Goal: Task Accomplishment & Management: Manage account settings

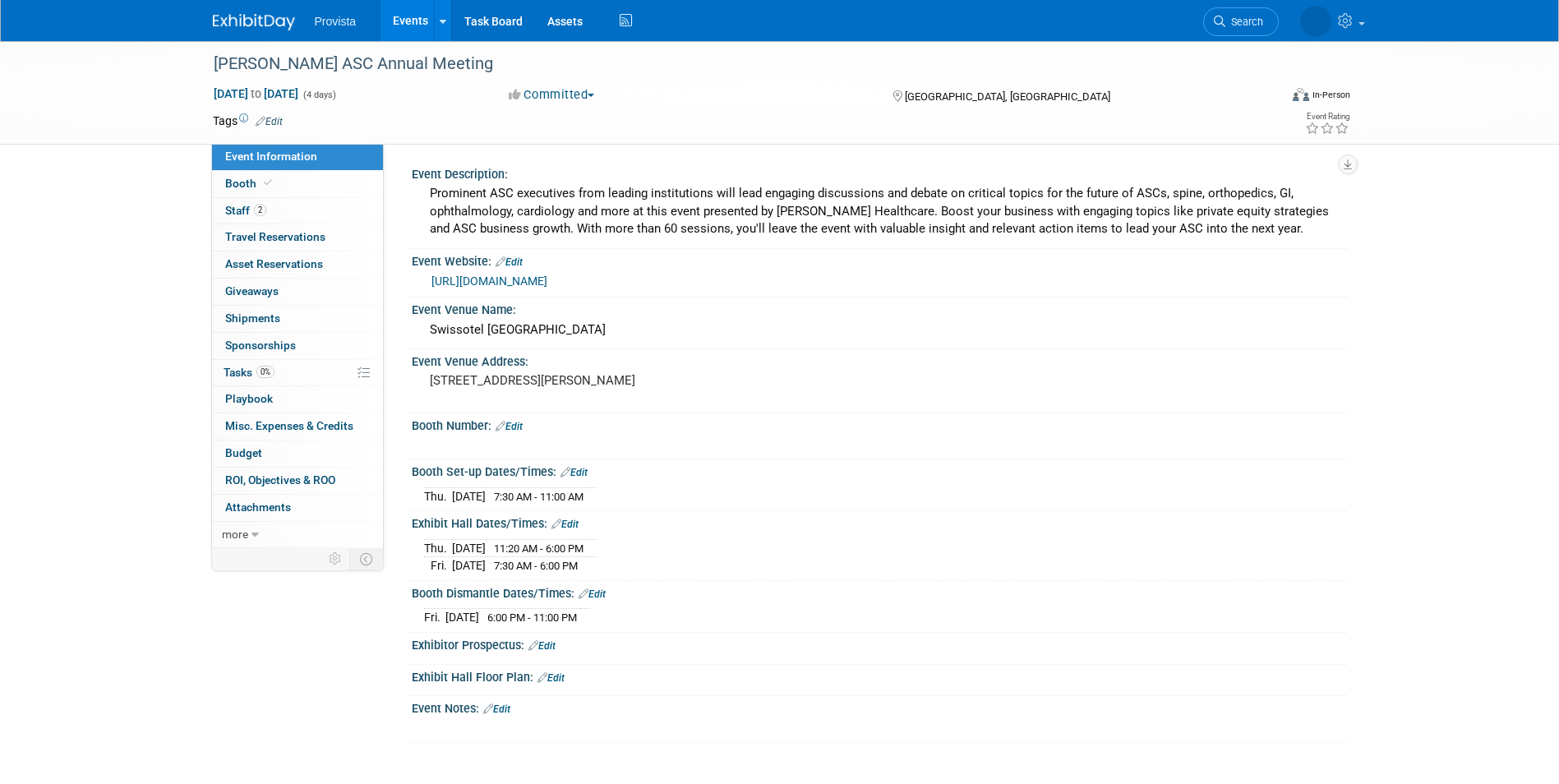
click at [408, 18] on link "Events" at bounding box center [411, 20] width 60 height 41
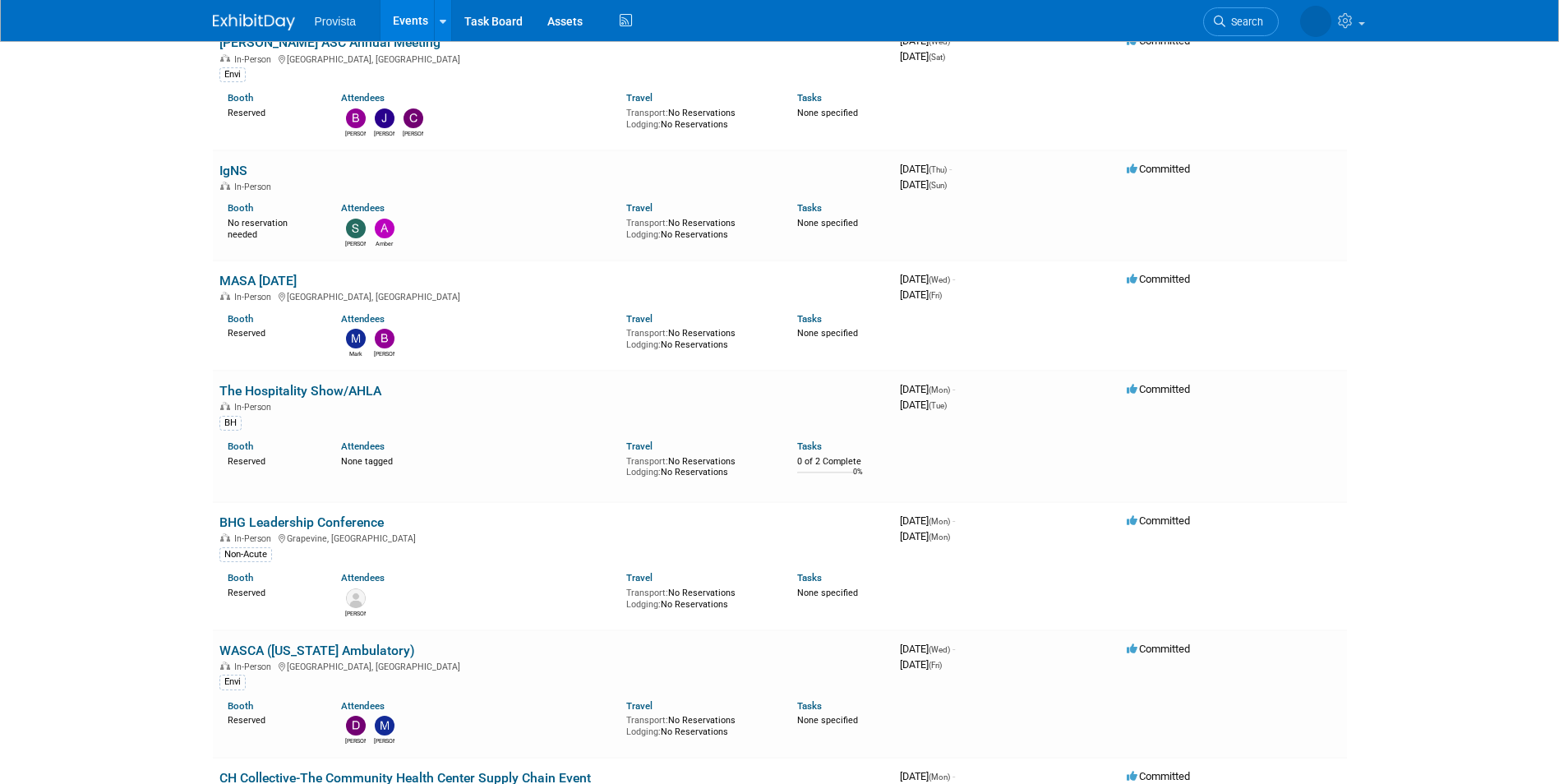
scroll to position [821, 0]
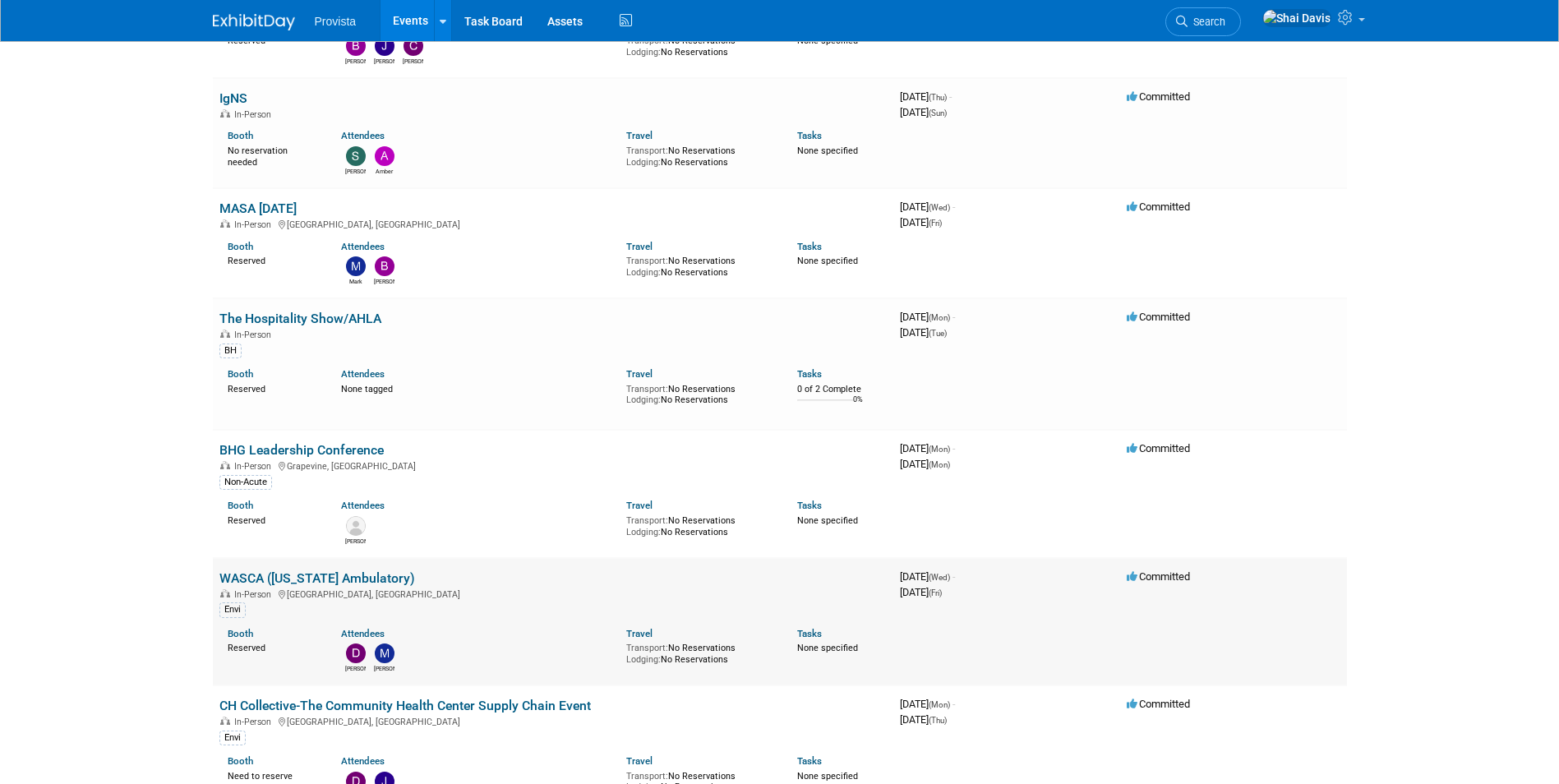
click at [237, 577] on link "WASCA ([US_STATE] Ambulatory)" at bounding box center [317, 578] width 196 height 16
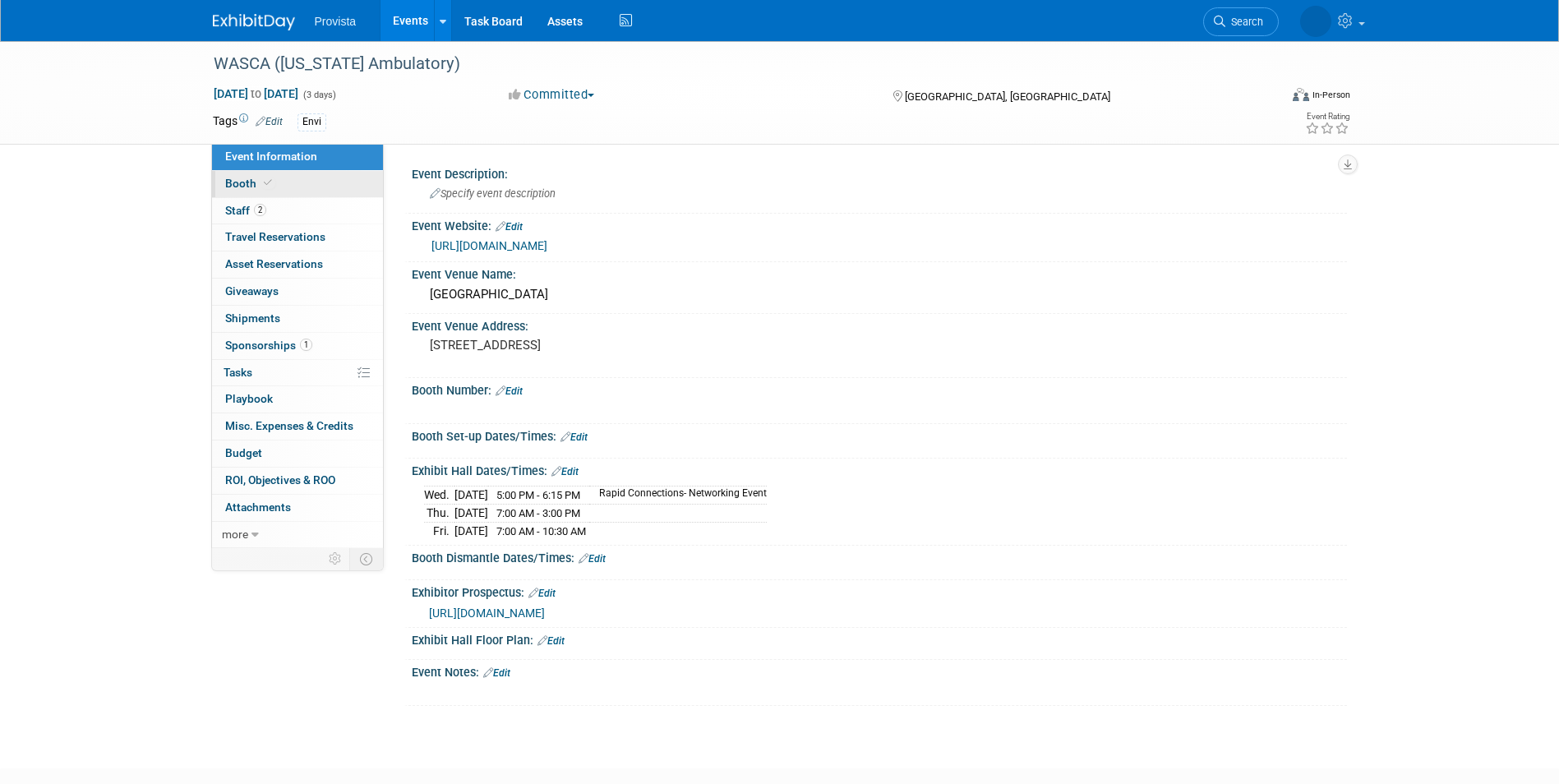
click at [250, 182] on span "Booth" at bounding box center [249, 182] width 50 height 13
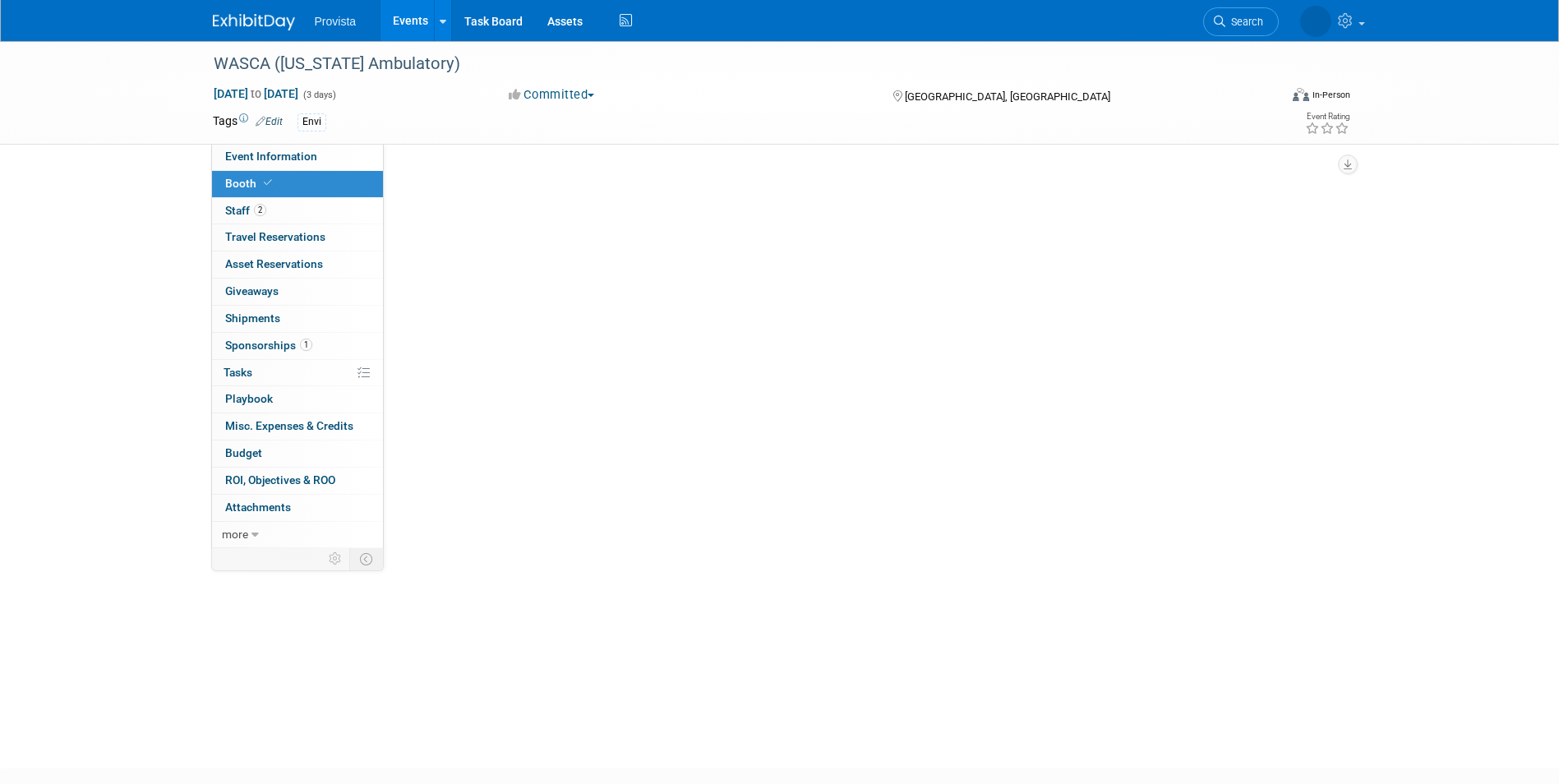
select select "No"
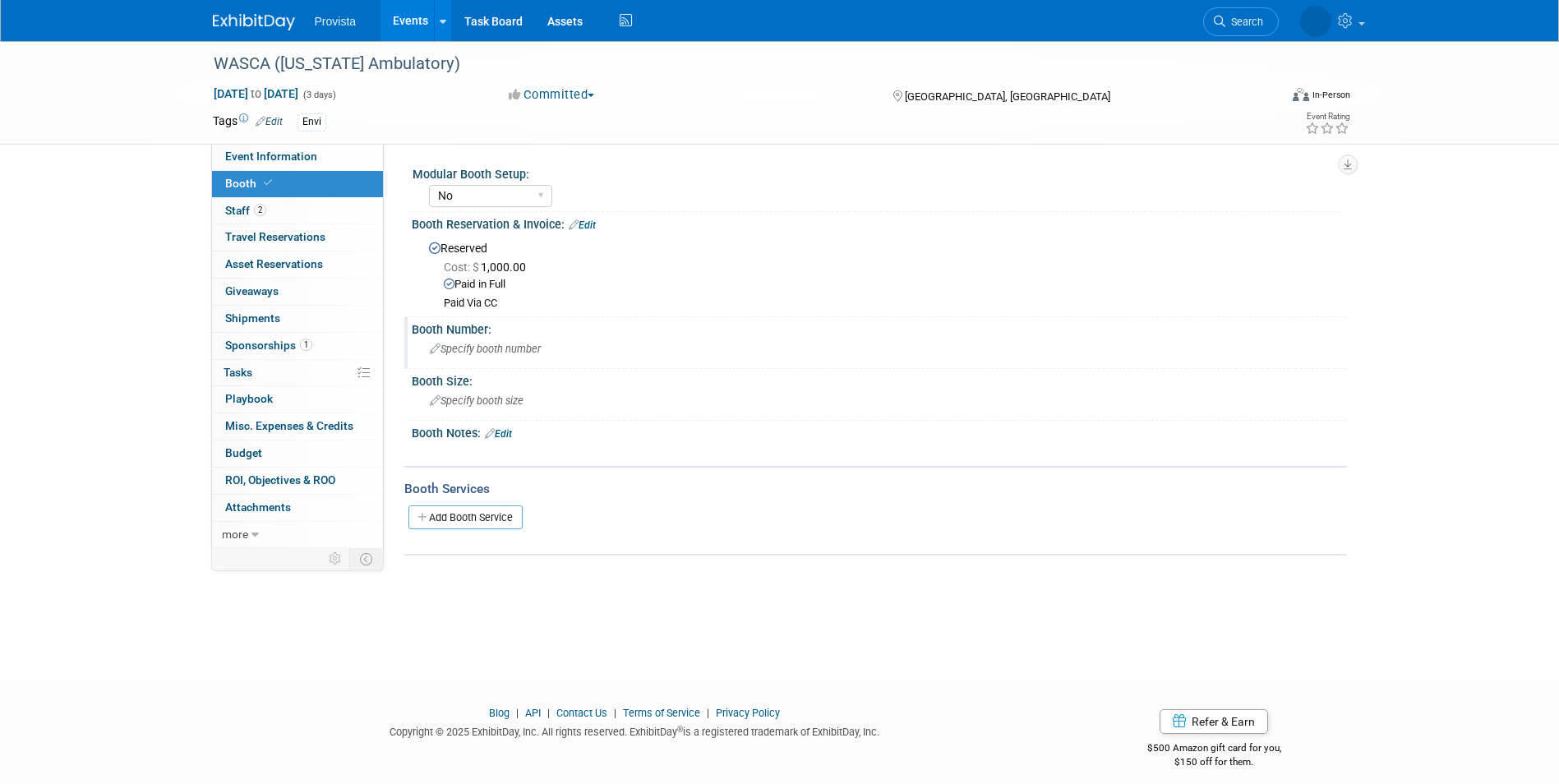
click at [444, 350] on span "Specify booth number" at bounding box center [486, 349] width 111 height 12
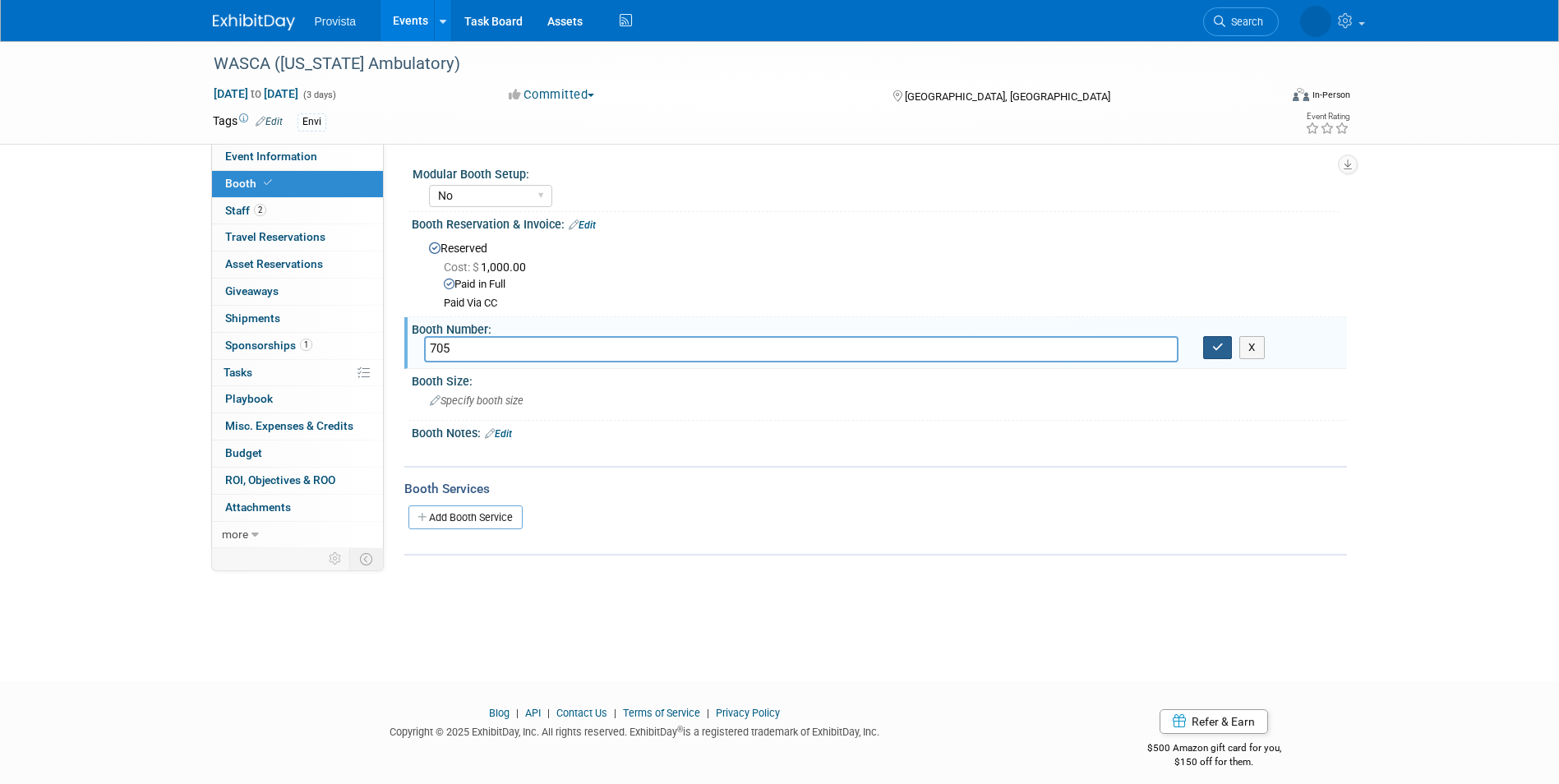
type input "705"
click at [1222, 346] on icon "button" at bounding box center [1217, 347] width 11 height 11
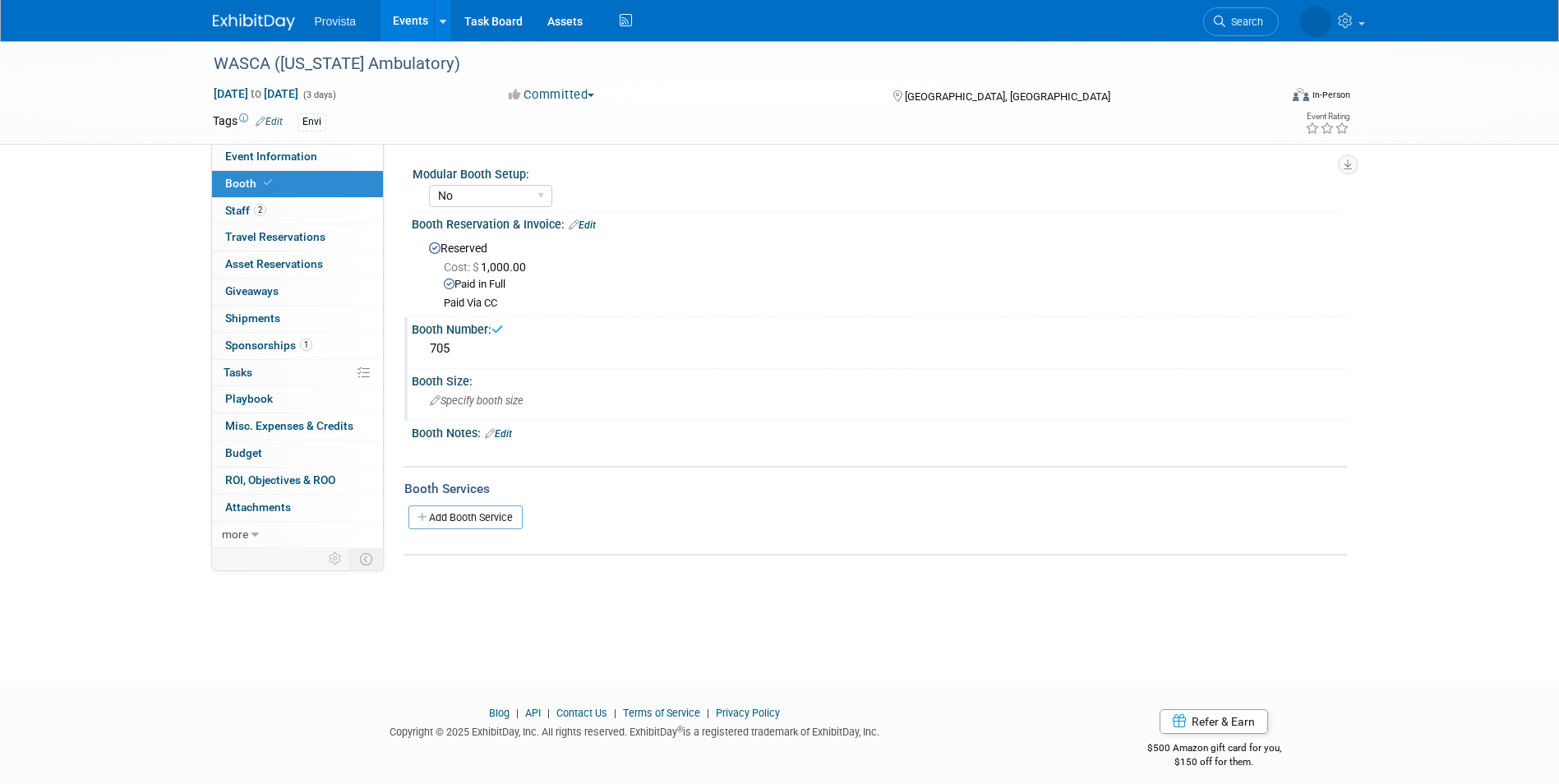
click at [460, 402] on span "Specify booth size" at bounding box center [477, 401] width 93 height 12
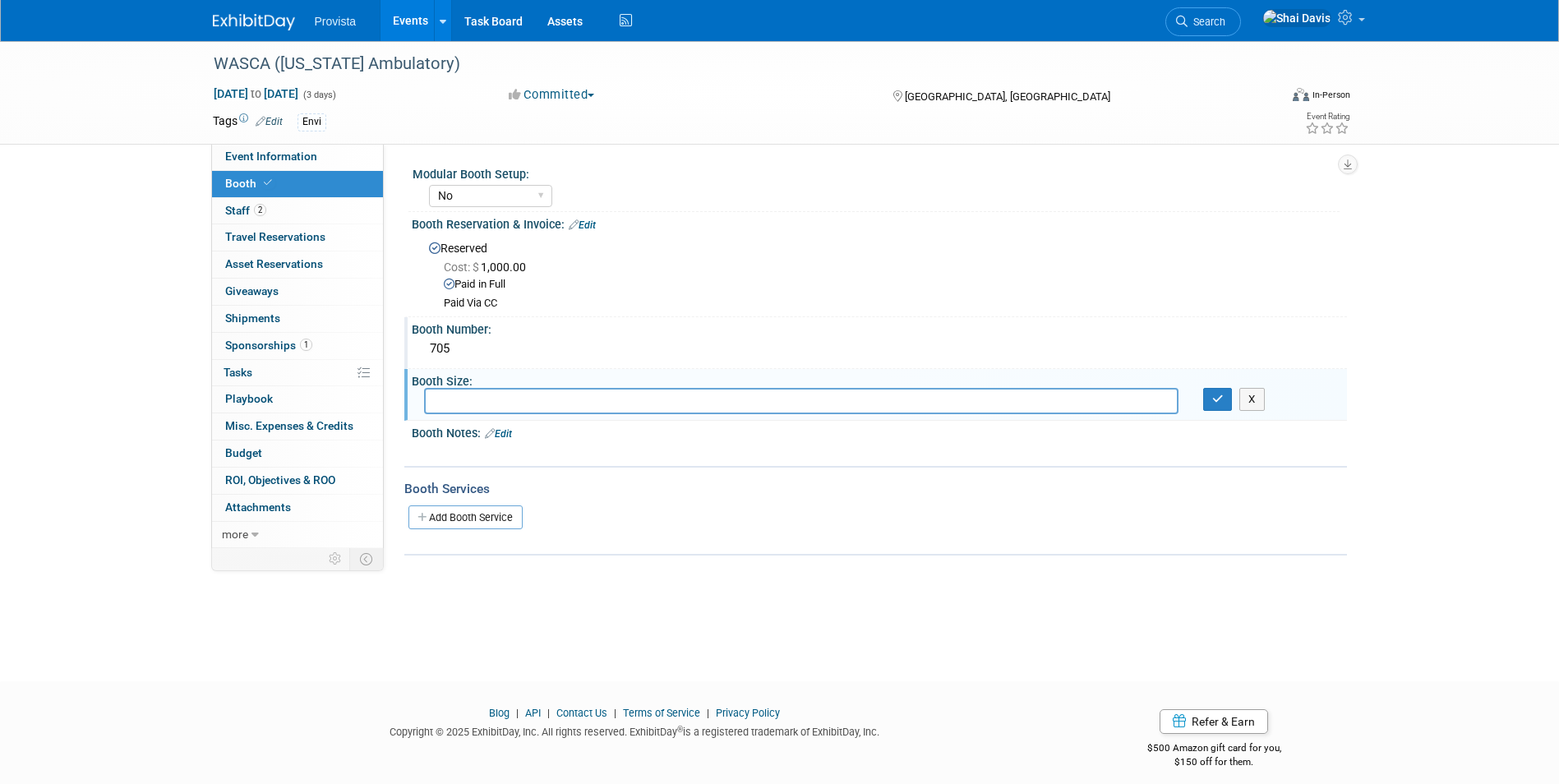
type input "9"
type input "6 ft table top"
click at [1221, 396] on icon "button" at bounding box center [1217, 399] width 11 height 11
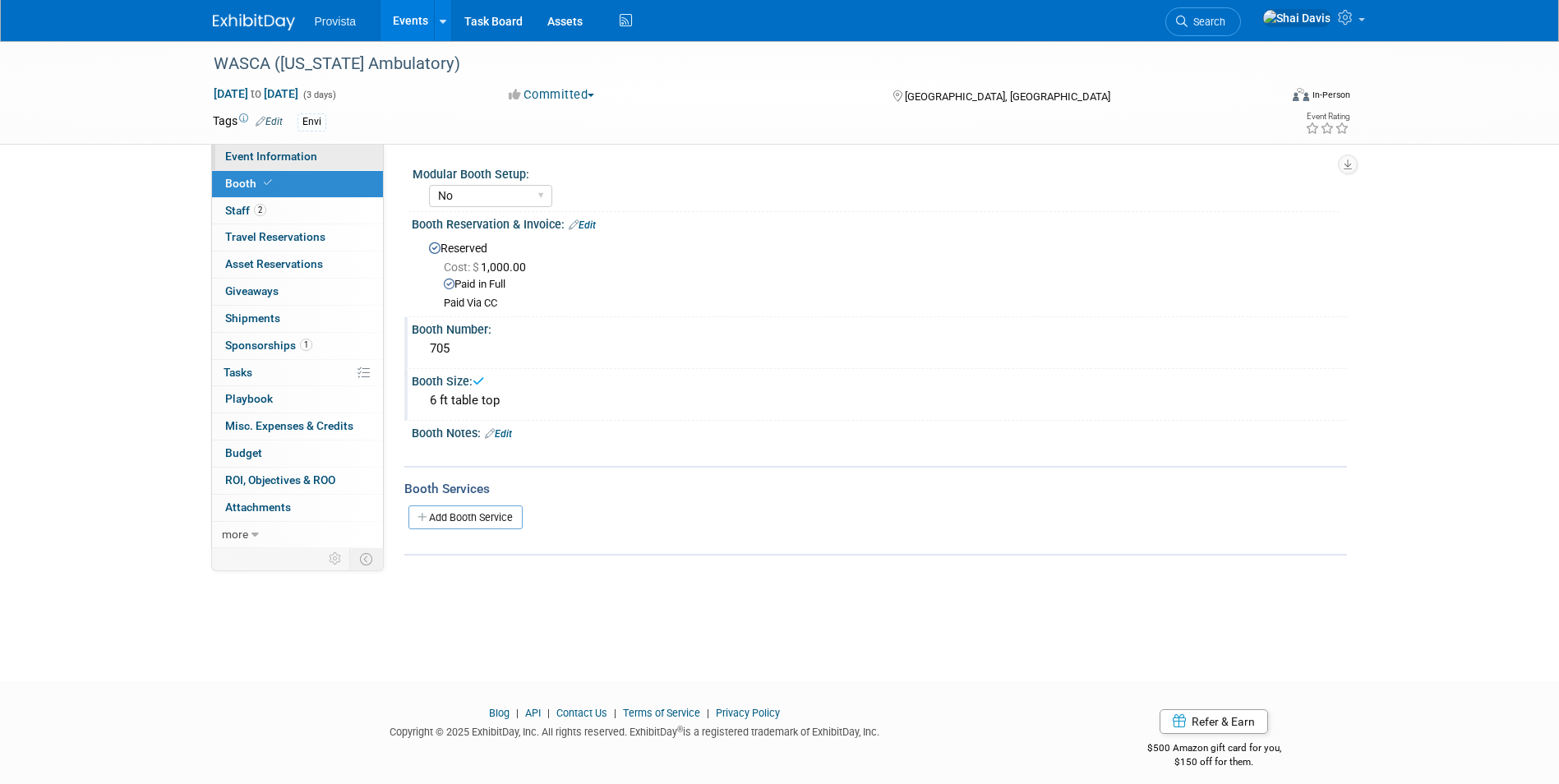
click at [304, 168] on link "Event Information" at bounding box center [298, 157] width 171 height 26
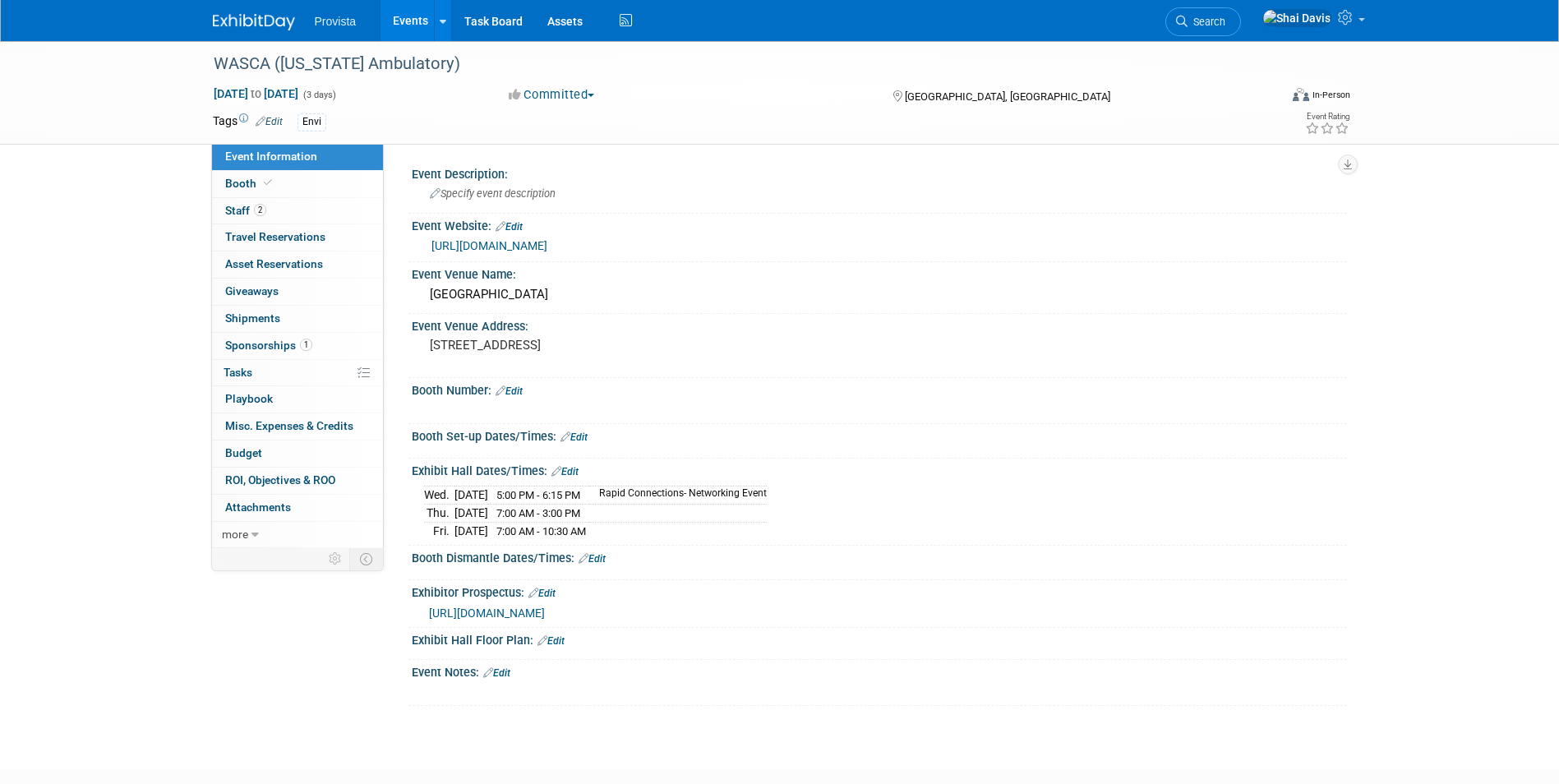
click at [515, 395] on link "Edit" at bounding box center [509, 390] width 27 height 11
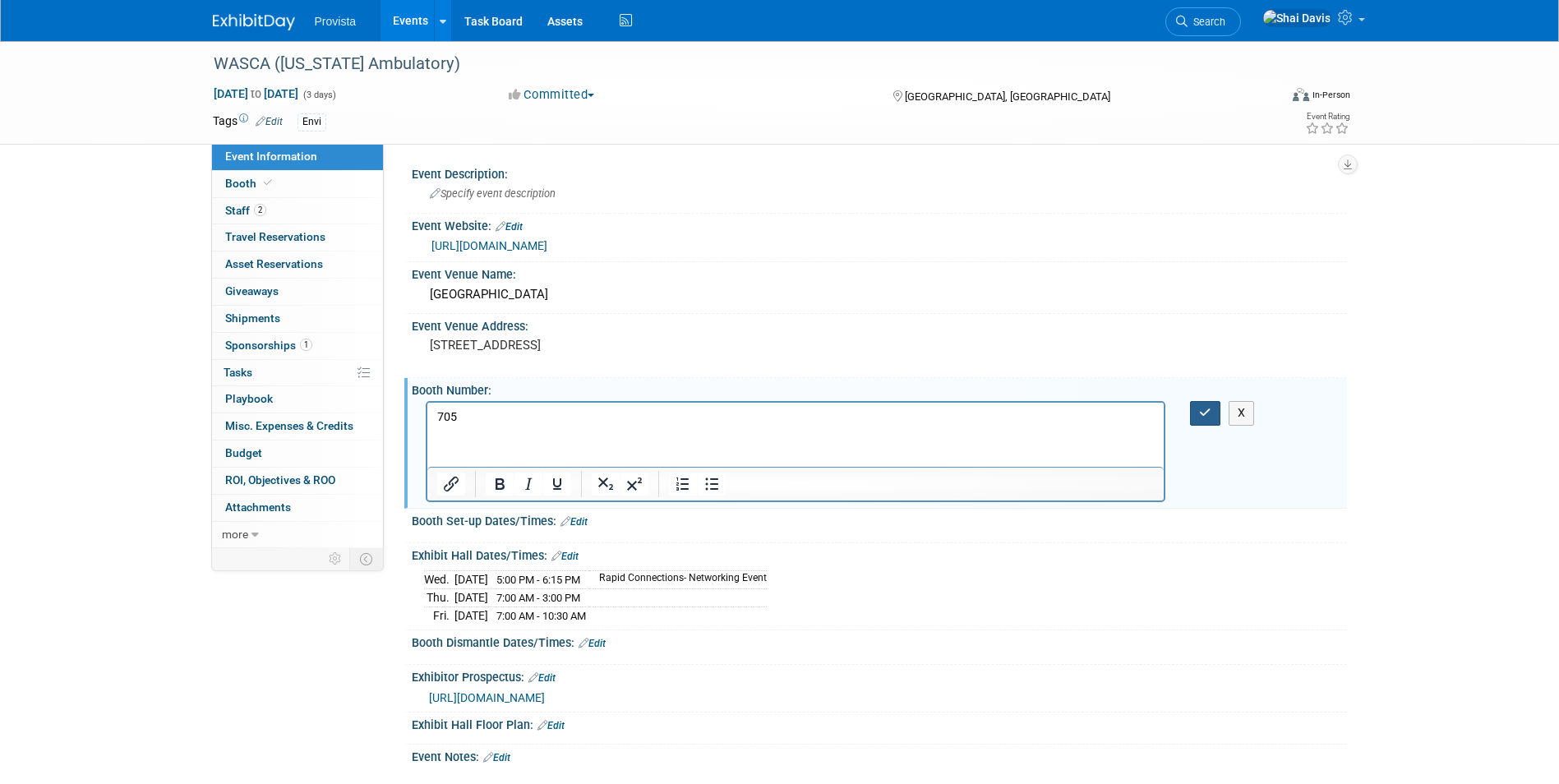
click at [1204, 408] on icon "button" at bounding box center [1205, 412] width 12 height 11
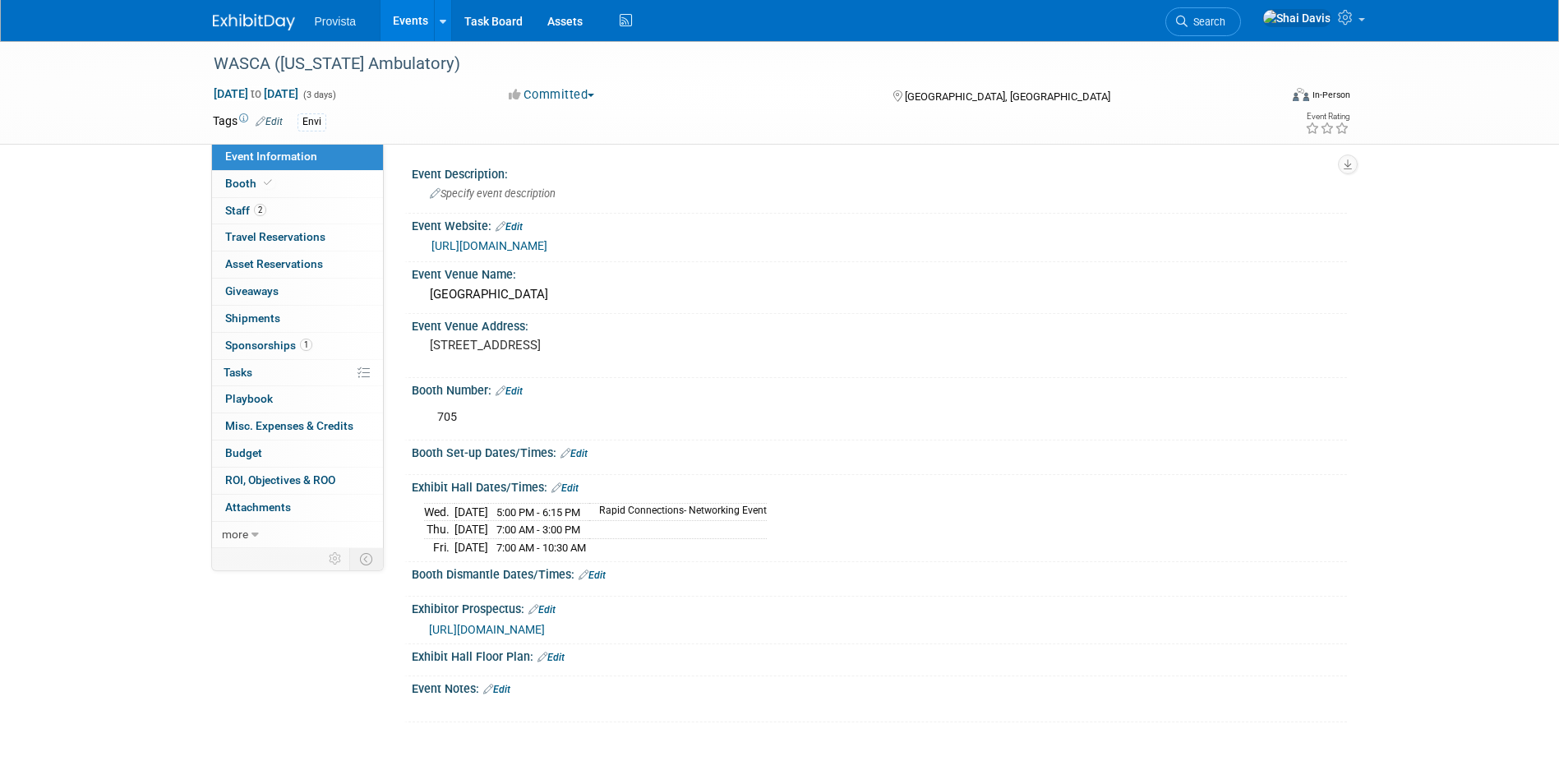
click at [407, 21] on link "Events" at bounding box center [411, 20] width 60 height 41
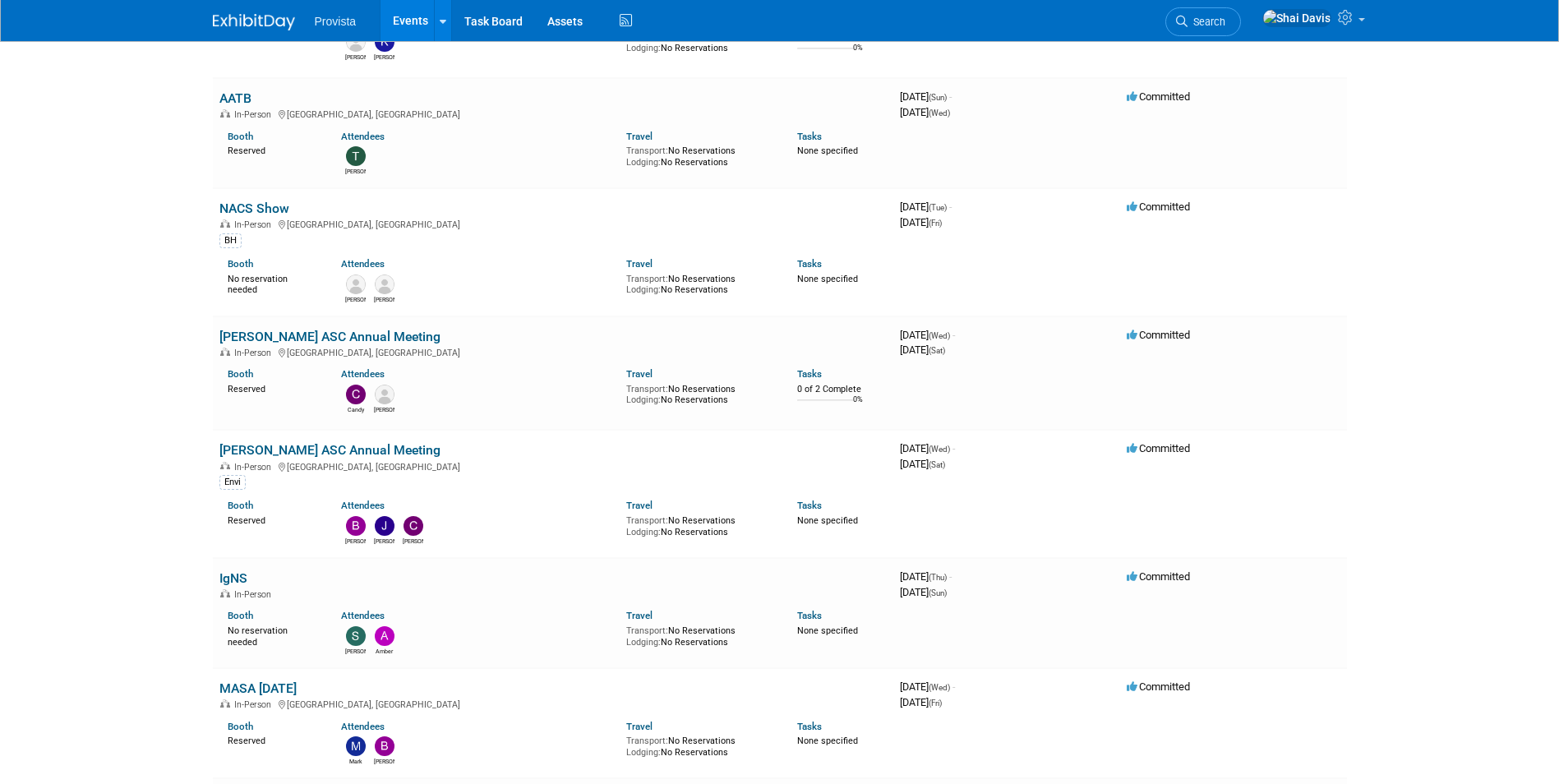
scroll to position [492, 0]
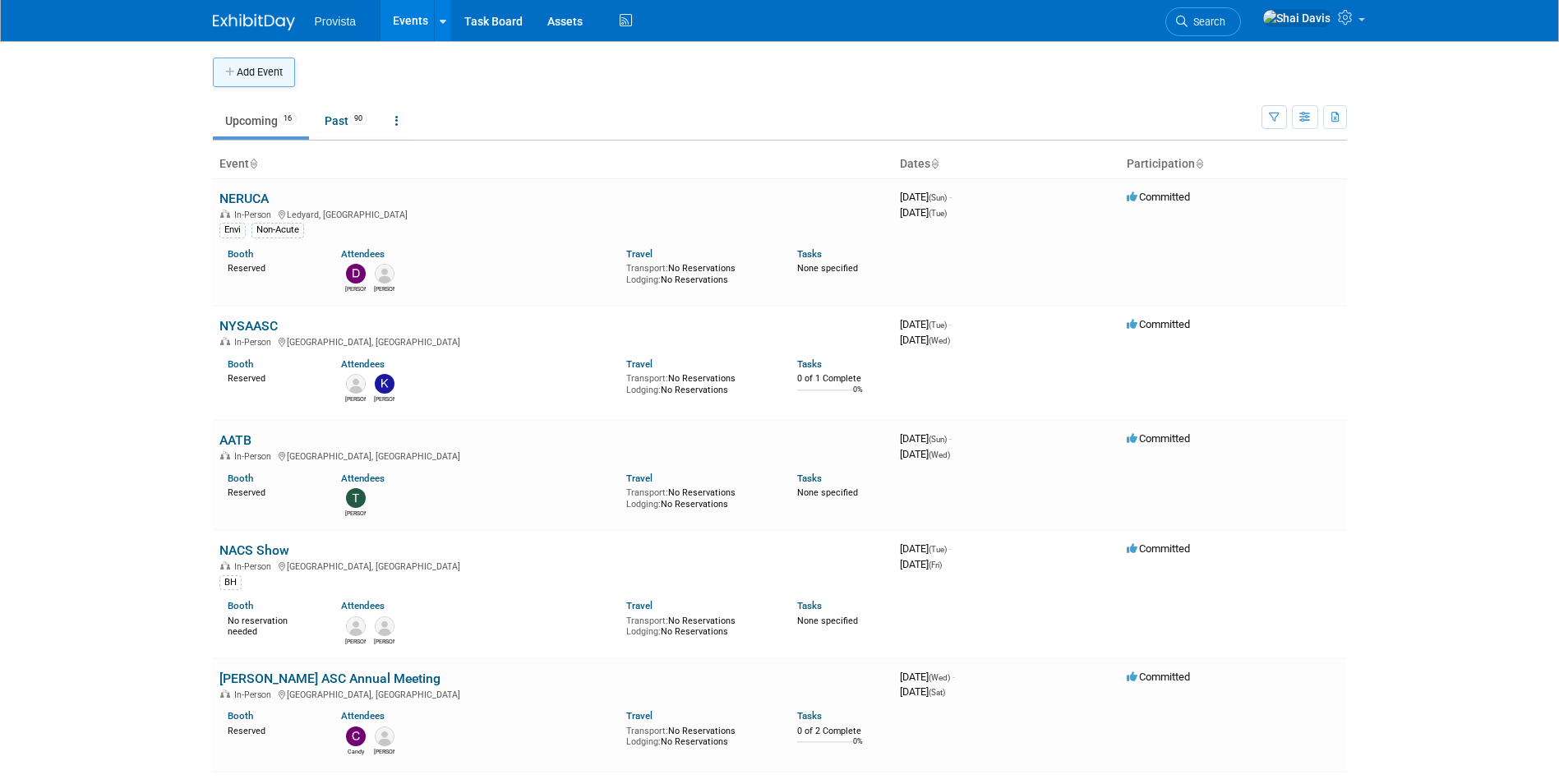
click at [270, 72] on button "Add Event" at bounding box center [253, 72] width 82 height 30
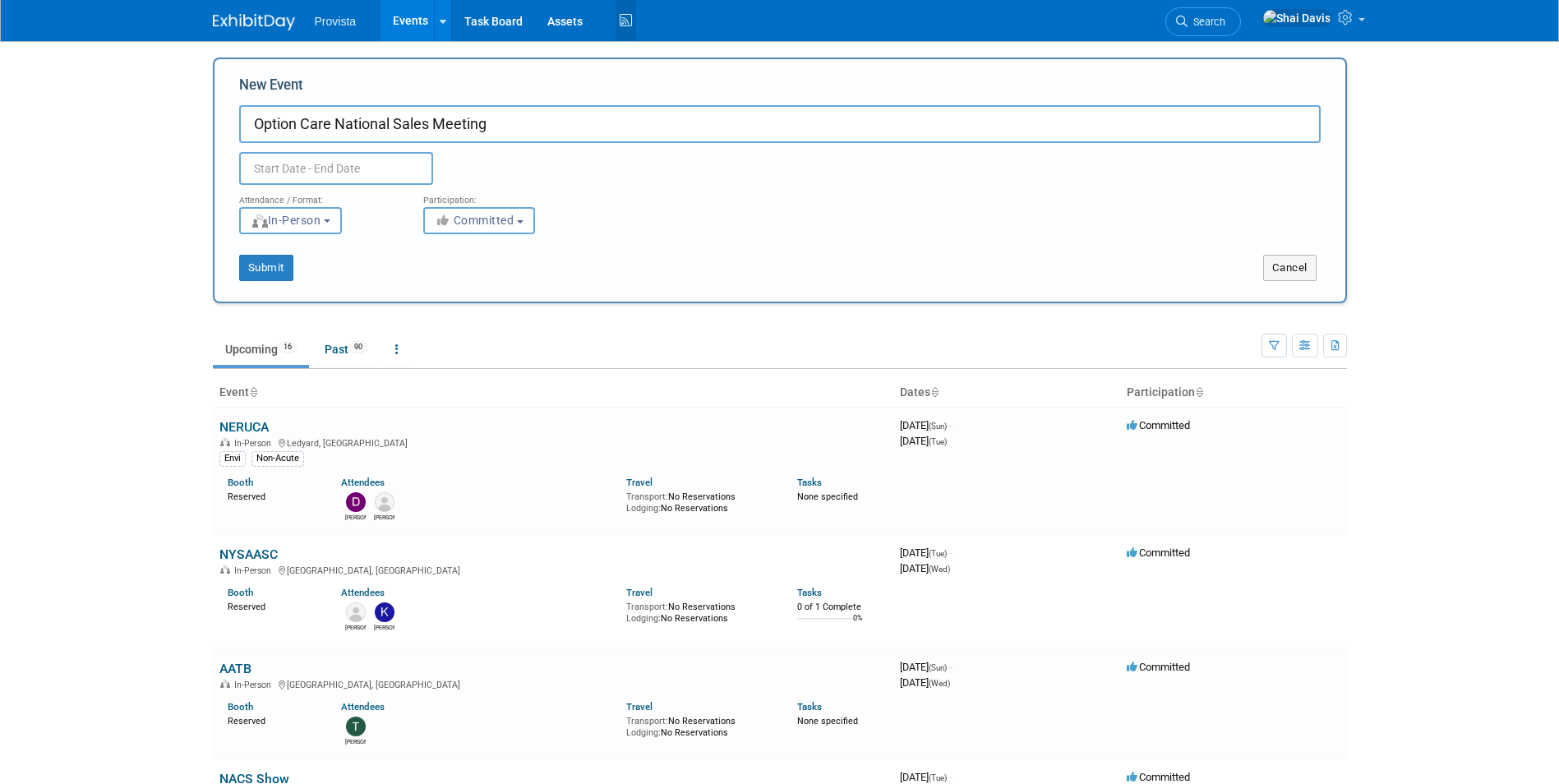
type input "Option Care National Sales Meeting"
click at [262, 166] on input "text" at bounding box center [336, 167] width 194 height 33
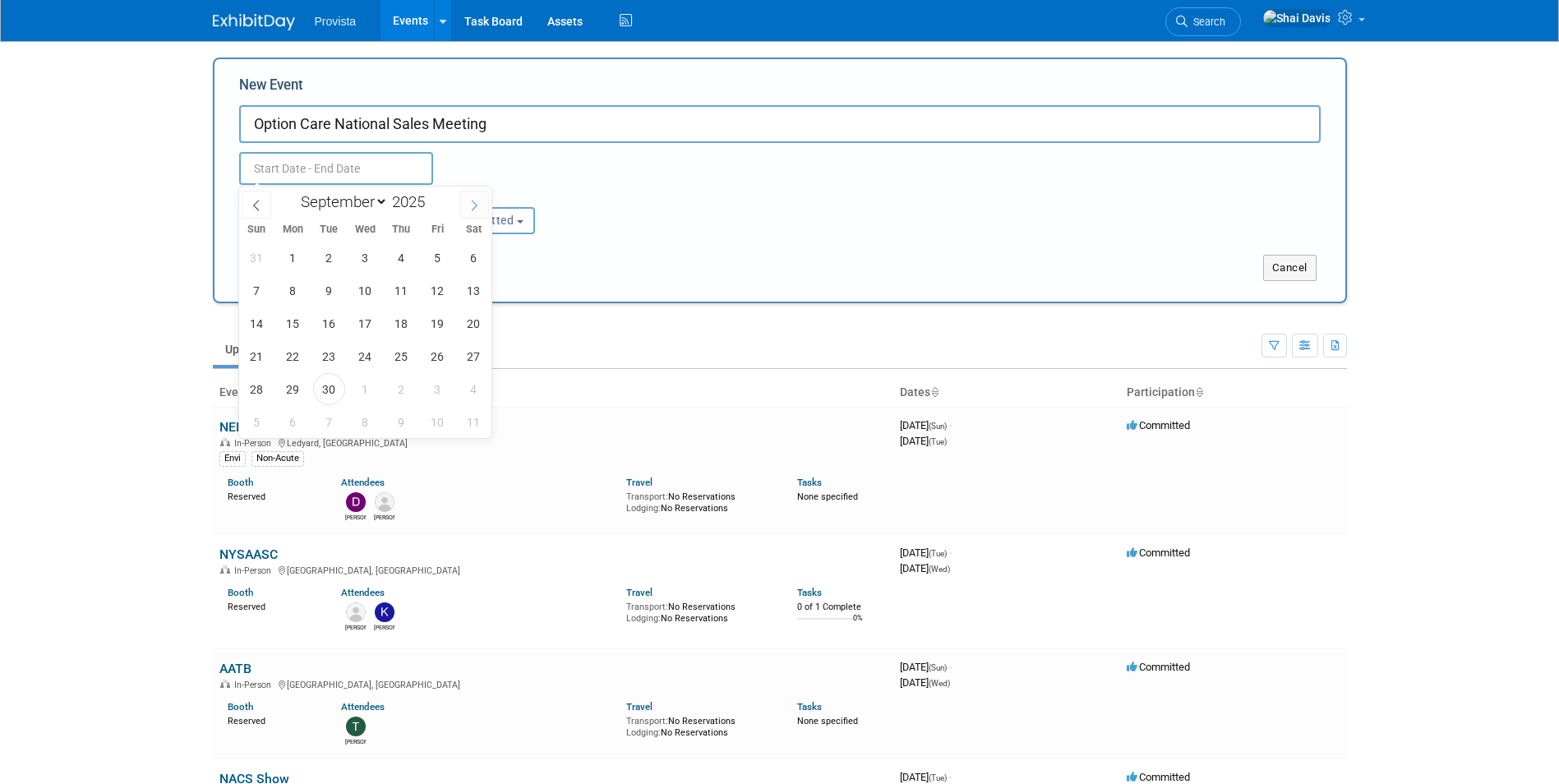
click at [464, 206] on span at bounding box center [474, 204] width 30 height 28
select select "11"
click at [464, 206] on span at bounding box center [474, 204] width 30 height 28
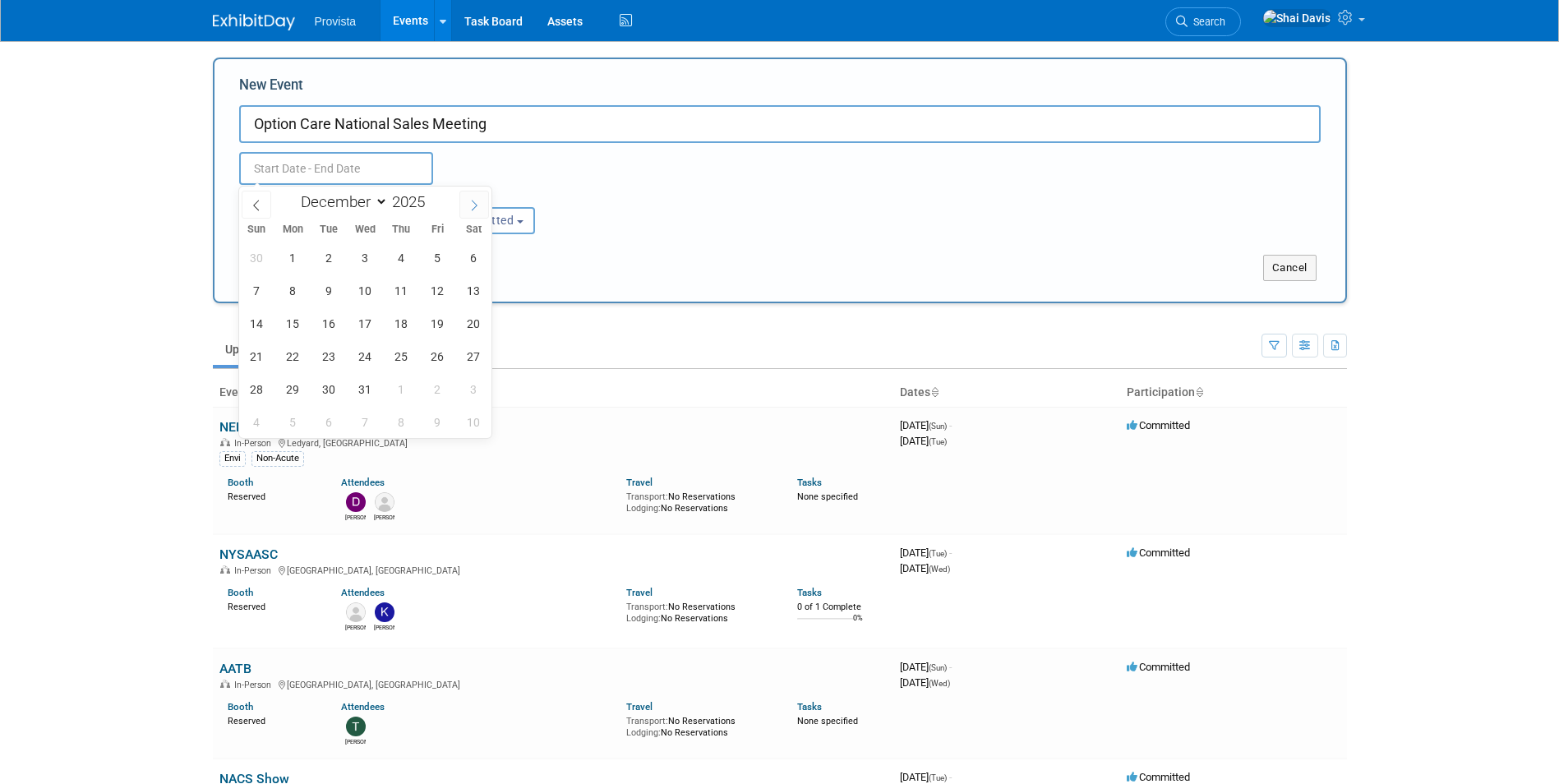
type input "2026"
click at [464, 206] on span at bounding box center [474, 204] width 30 height 28
select select "2"
click at [256, 292] on span "8" at bounding box center [256, 290] width 32 height 32
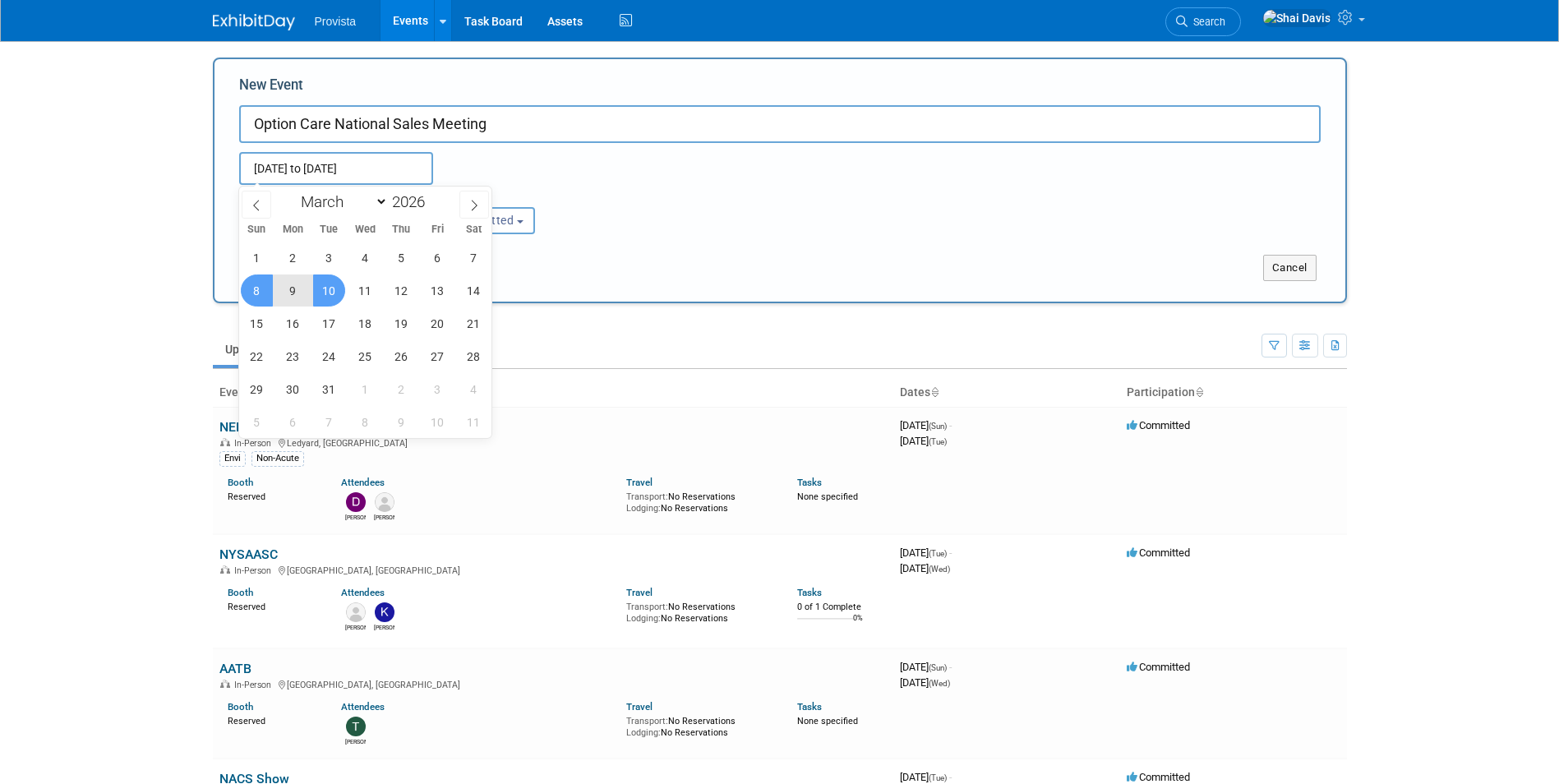
click at [331, 288] on span "10" at bounding box center [329, 290] width 32 height 32
type input "Mar 8, 2026 to Mar 10, 2026"
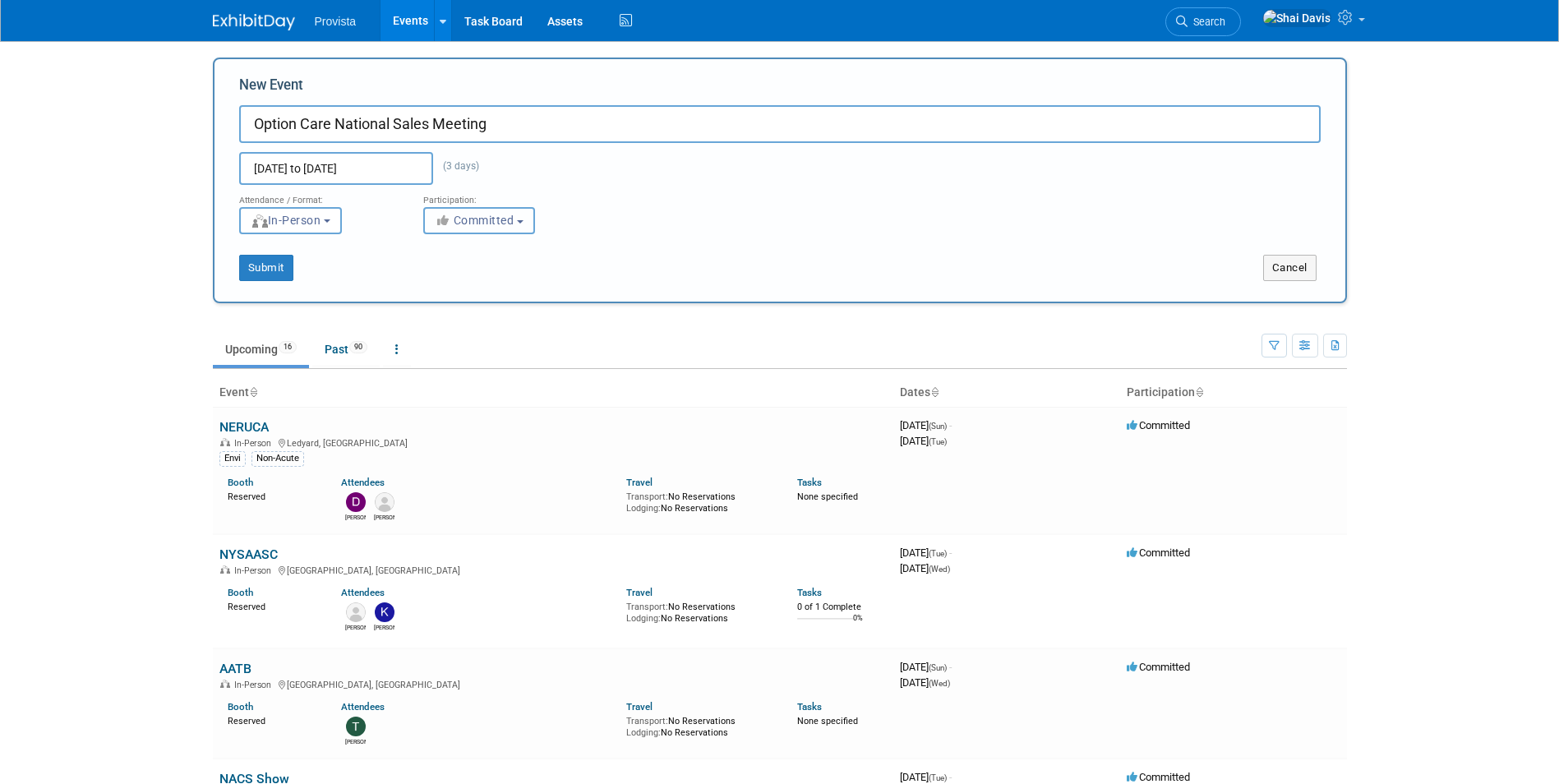
click at [456, 229] on button "Committed" at bounding box center [479, 220] width 112 height 27
click at [459, 277] on icon at bounding box center [453, 282] width 19 height 11
click at [439, 277] on input "Considering" at bounding box center [434, 283] width 11 height 11
select select "2"
click at [269, 267] on button "Submit" at bounding box center [266, 268] width 55 height 26
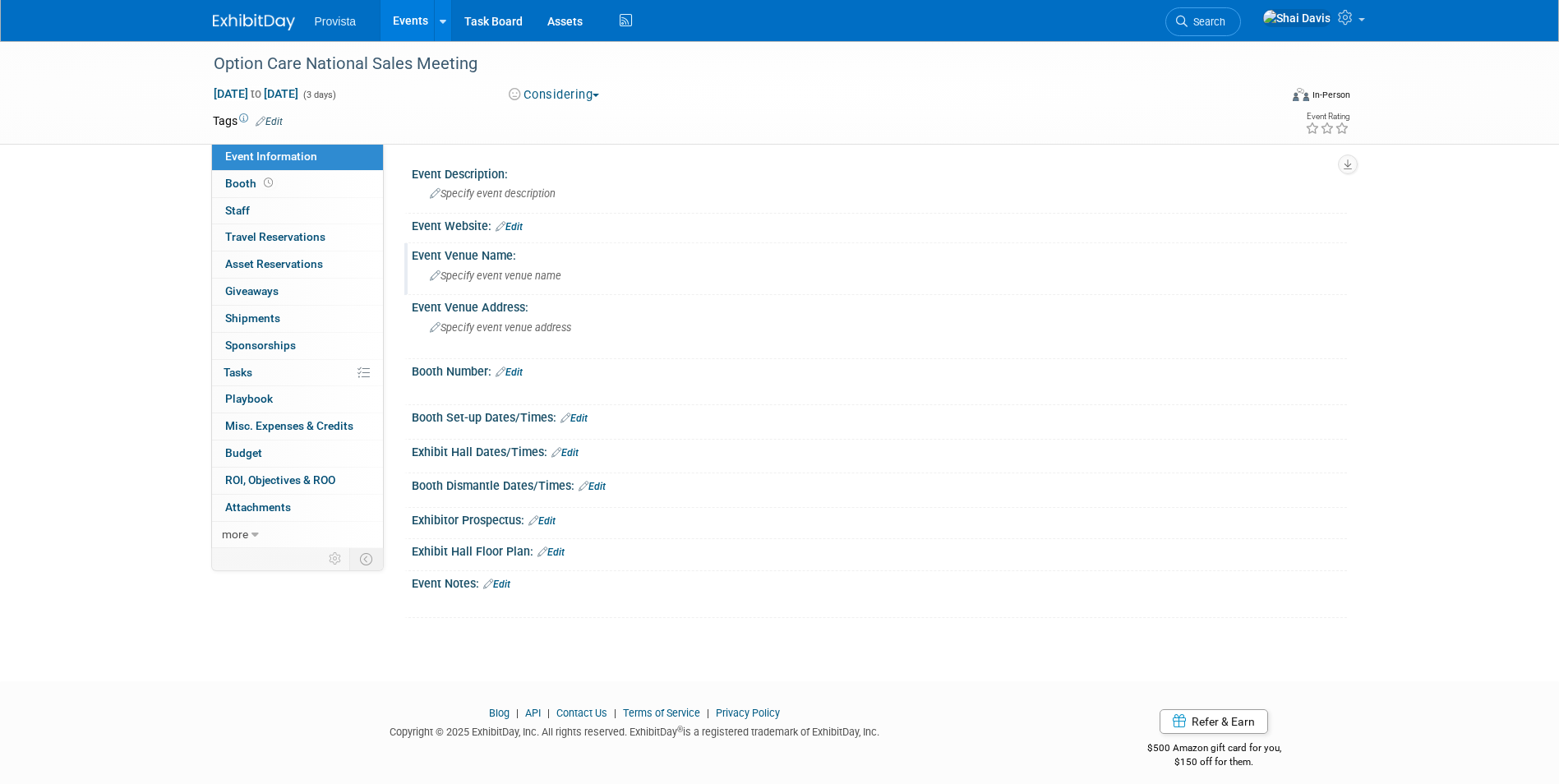
click at [481, 275] on span "Specify event venue name" at bounding box center [495, 276] width 131 height 12
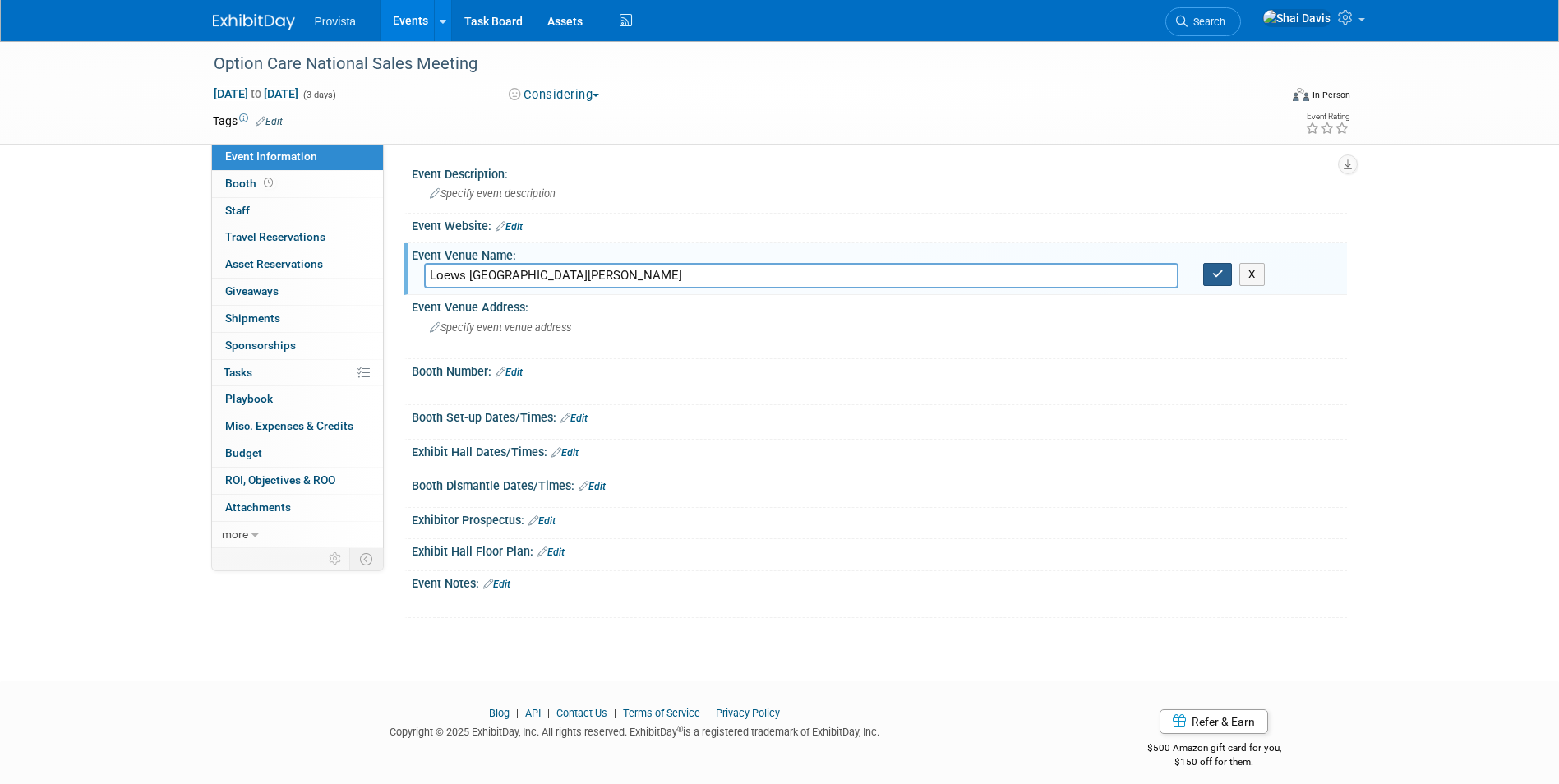
type input "Loews Chicago O'Hare Hotel"
click at [1219, 274] on icon "button" at bounding box center [1217, 274] width 11 height 11
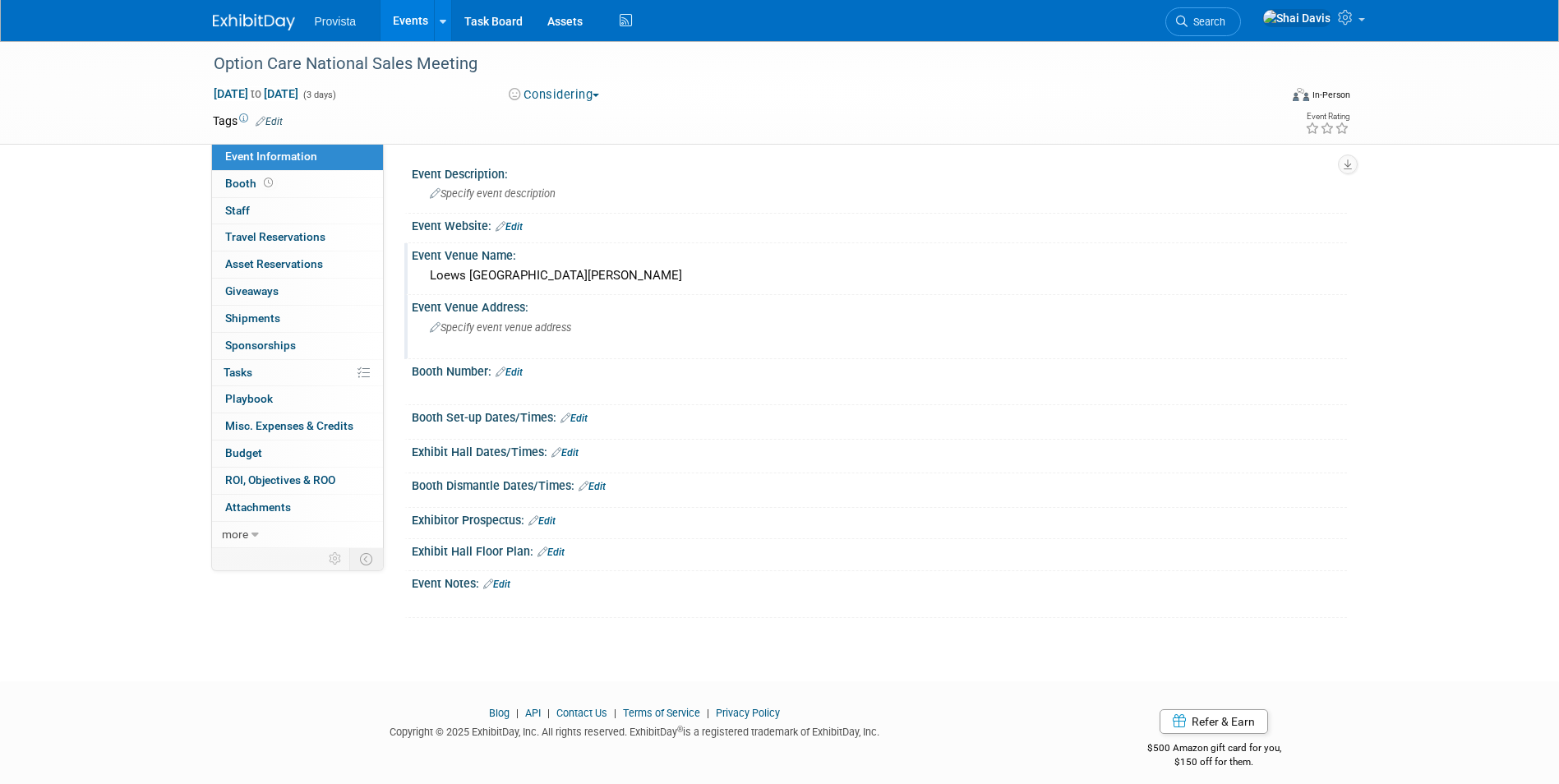
click at [528, 334] on div "Specify event venue address" at bounding box center [606, 333] width 365 height 38
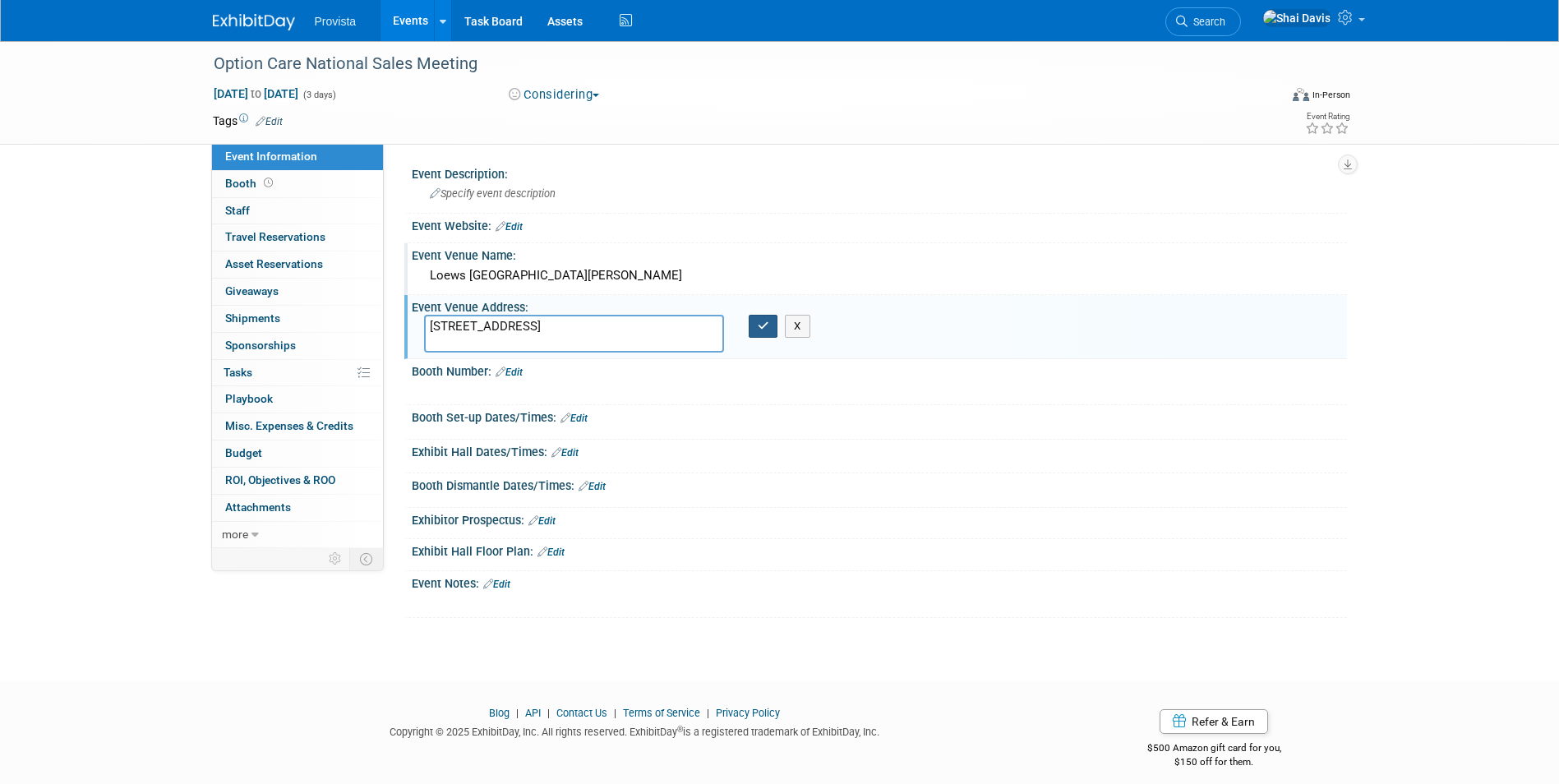
type textarea "5300 N River Rd, Rosemont, IL 60018"
click at [760, 326] on icon "button" at bounding box center [763, 326] width 11 height 11
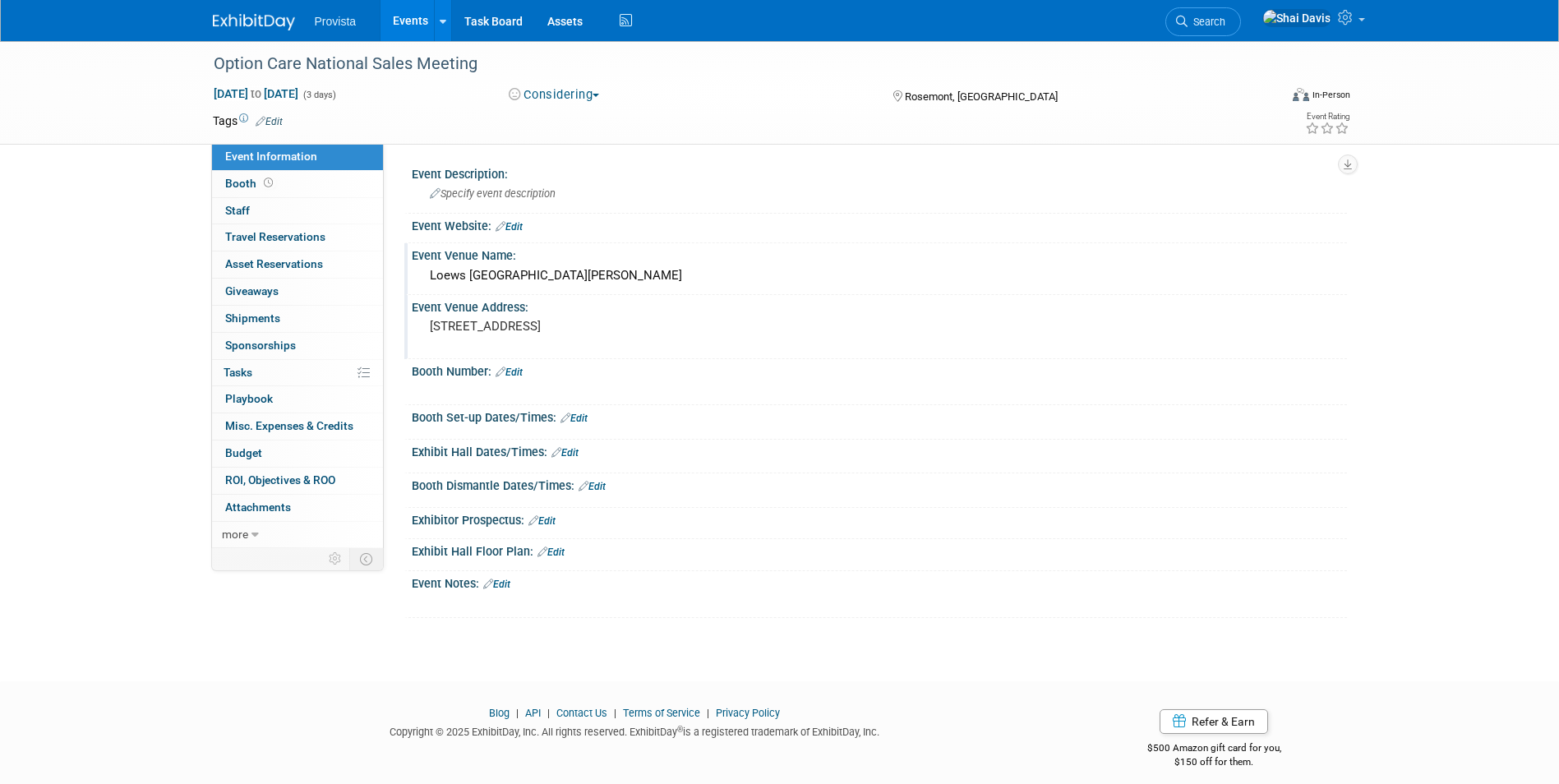
click at [505, 578] on link "Edit" at bounding box center [496, 583] width 27 height 11
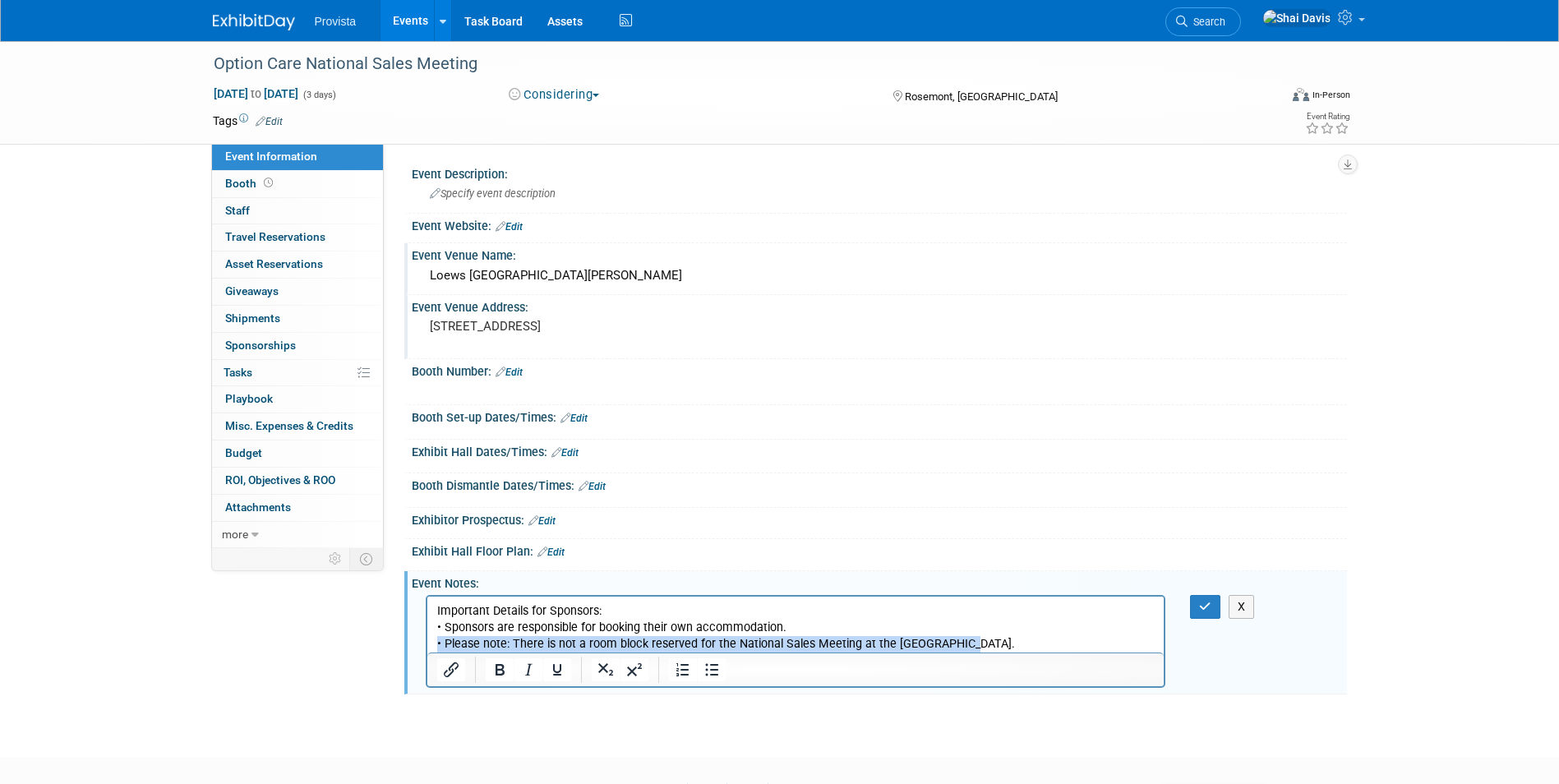
drag, startPoint x: 844, startPoint y: 633, endPoint x: 435, endPoint y: 642, distance: 409.1
click at [432, 642] on html "Important Details for Sponsors: • Sponsors are responsible for booking their ow…" at bounding box center [795, 623] width 737 height 55
click at [499, 669] on icon "Bold" at bounding box center [500, 669] width 9 height 11
click at [1197, 610] on button "button" at bounding box center [1205, 606] width 30 height 24
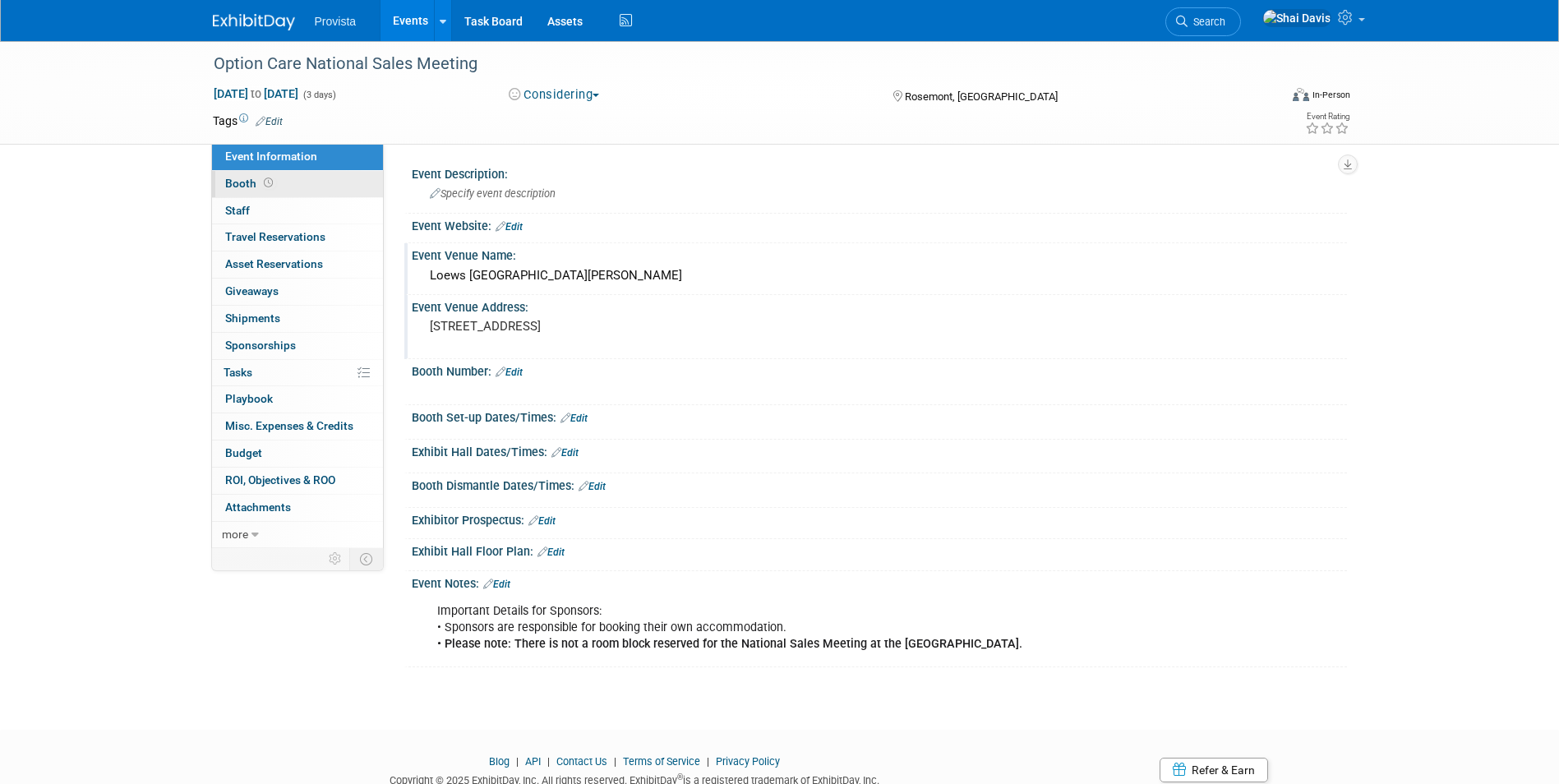
click at [226, 175] on link "Booth" at bounding box center [298, 184] width 171 height 26
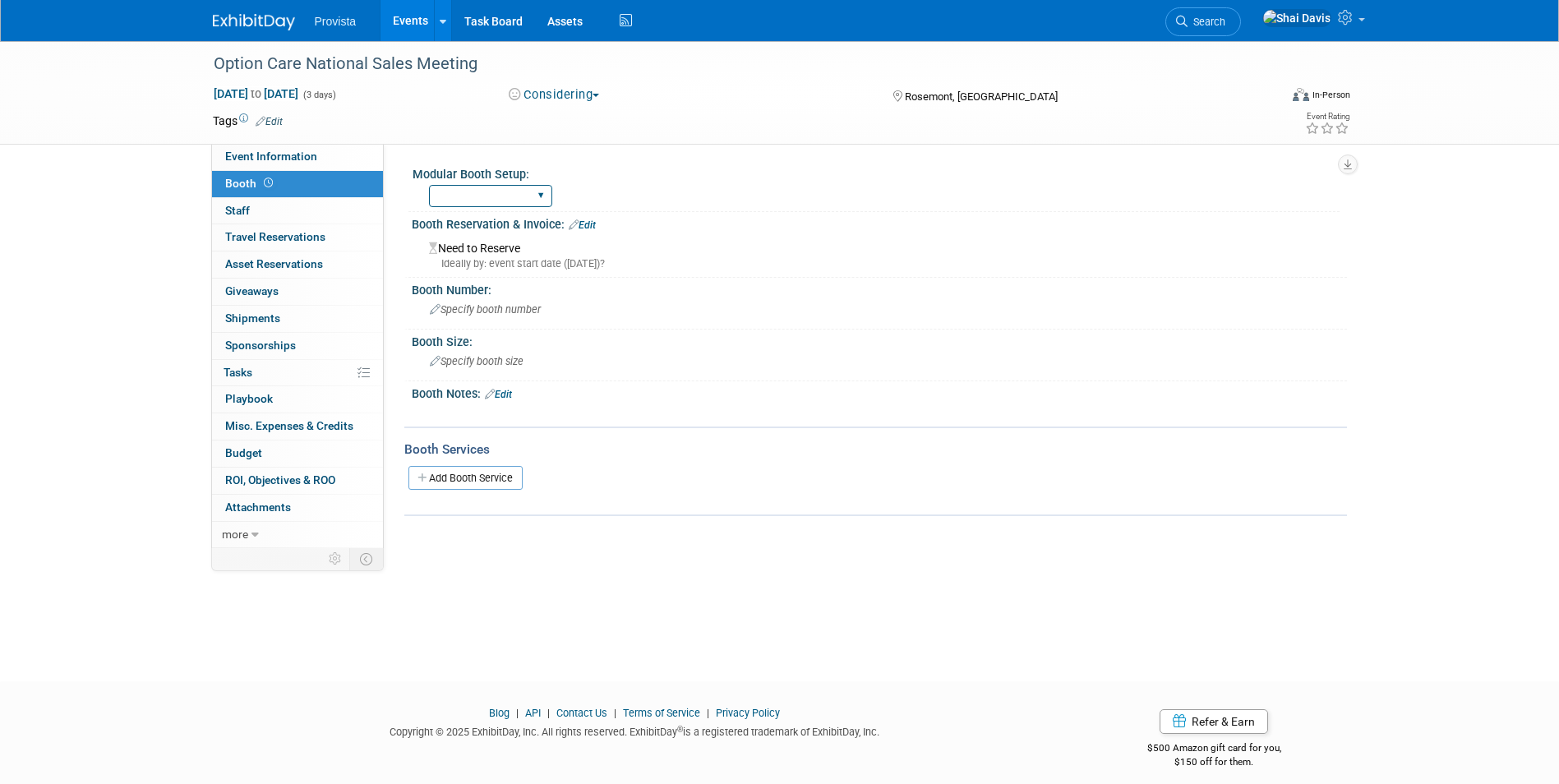
click at [456, 194] on select "Yes No" at bounding box center [491, 196] width 123 height 22
select select "No"
click at [429, 185] on select "Yes No" at bounding box center [491, 196] width 123 height 22
click at [413, 7] on link "Events" at bounding box center [411, 20] width 60 height 41
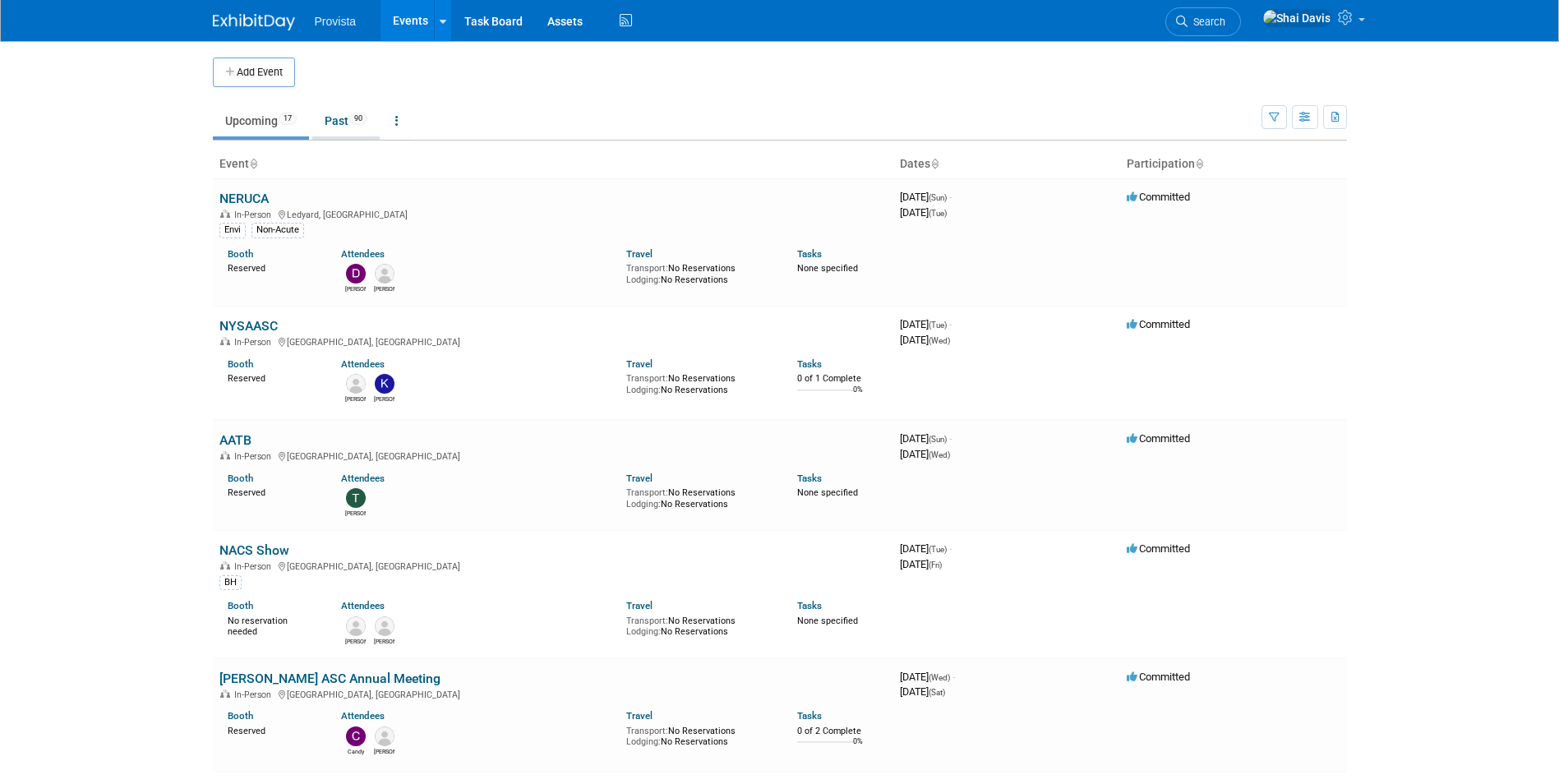
click at [330, 107] on link "Past 90" at bounding box center [345, 120] width 67 height 31
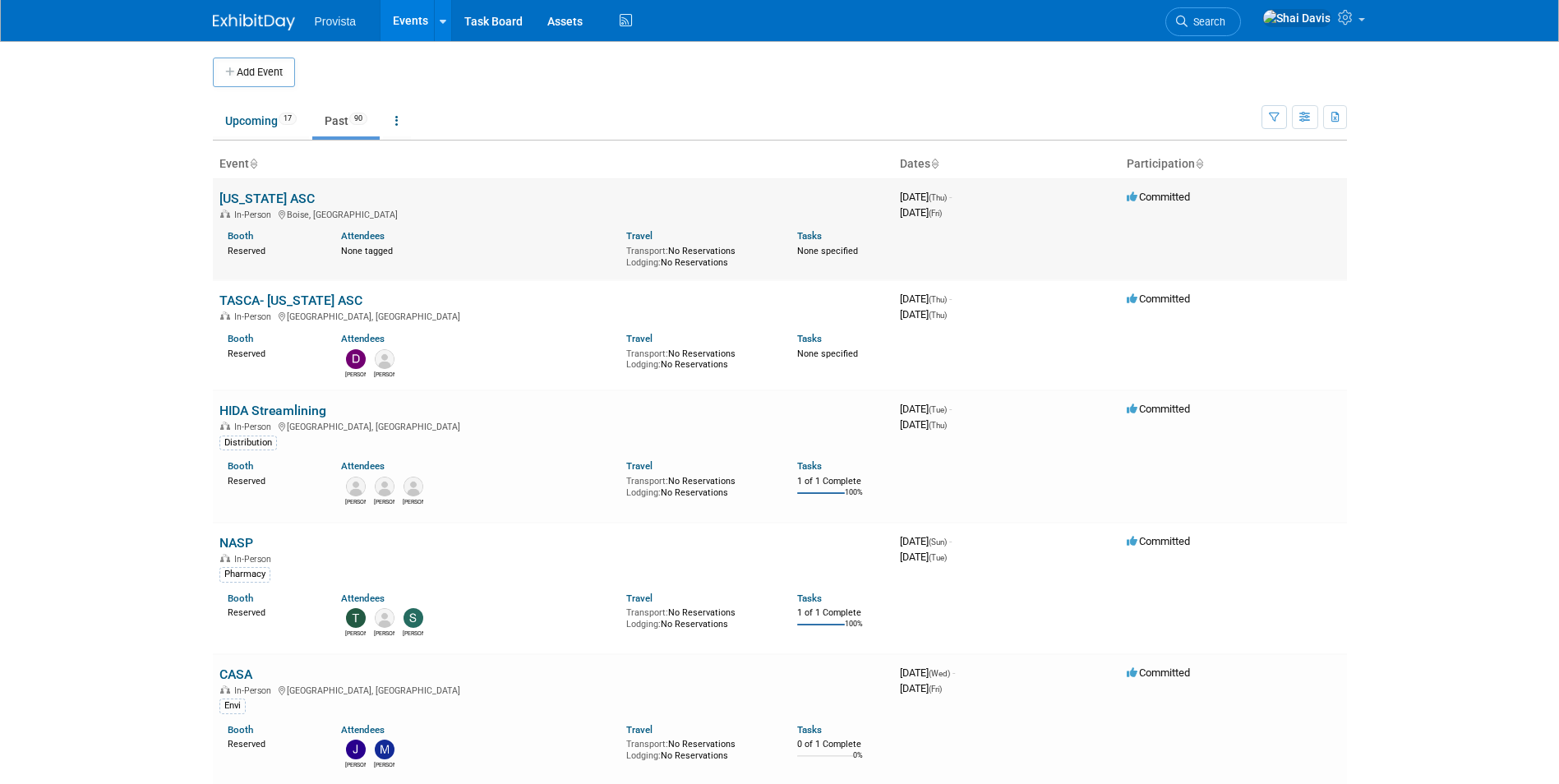
click at [264, 192] on link "[US_STATE] ASC" at bounding box center [267, 198] width 95 height 16
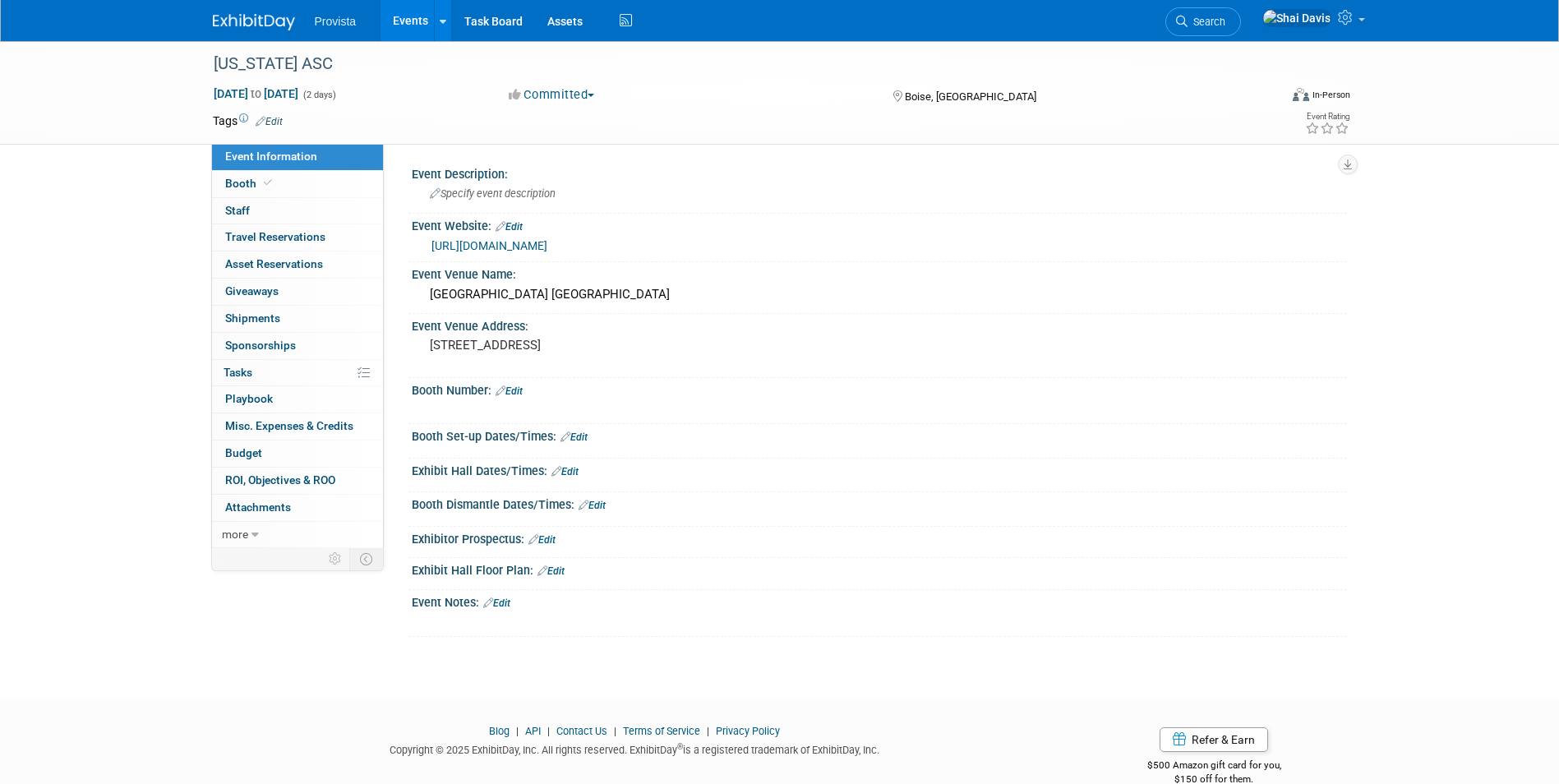
click at [48, 323] on div "[US_STATE] ASC [DATE] to [DATE] (2 days) [DATE] to [DATE] Committed Committed C…" at bounding box center [779, 355] width 1559 height 628
click at [391, 18] on link "Events" at bounding box center [411, 20] width 60 height 41
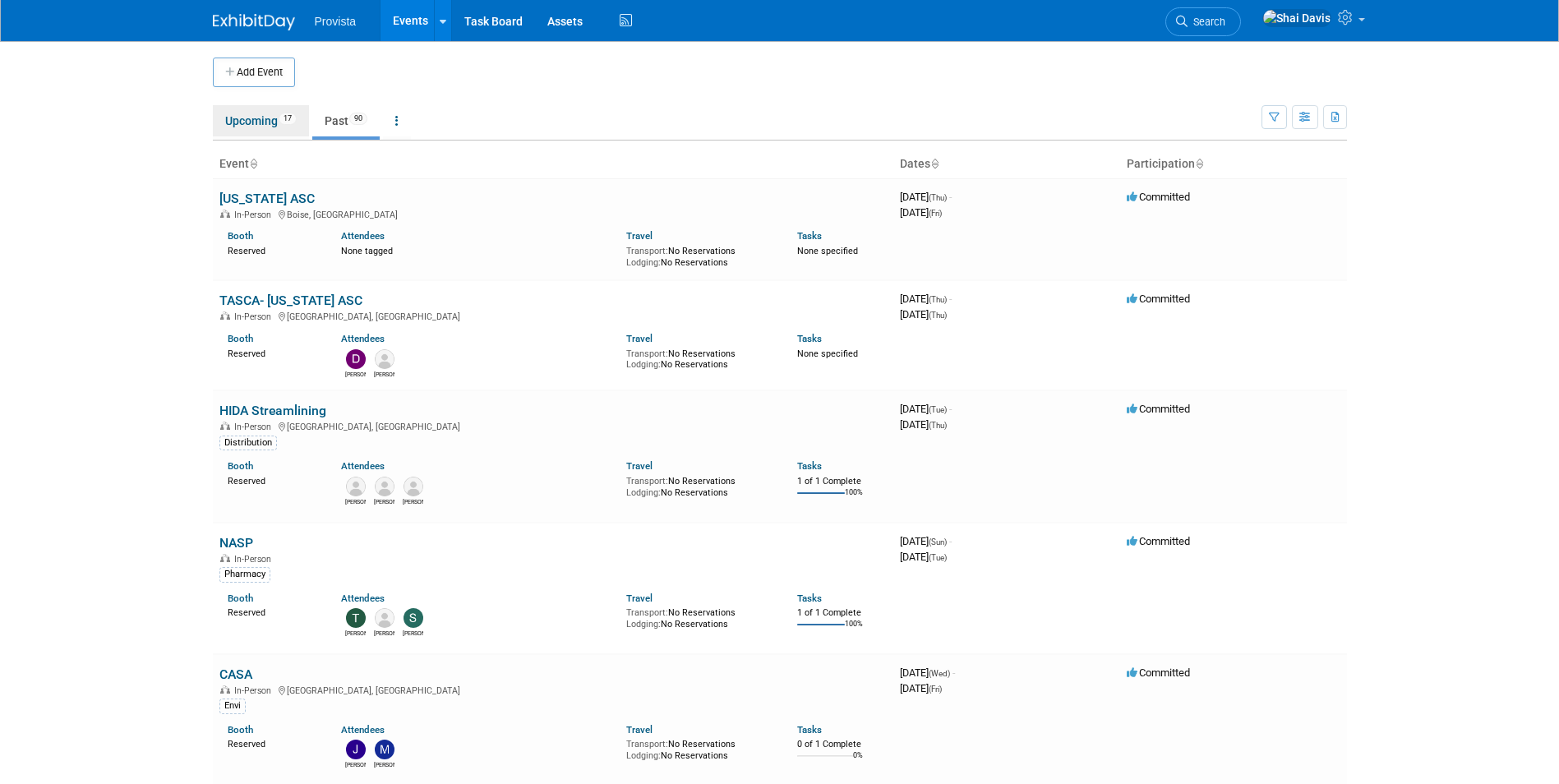
click at [277, 117] on link "Upcoming 17" at bounding box center [260, 120] width 96 height 31
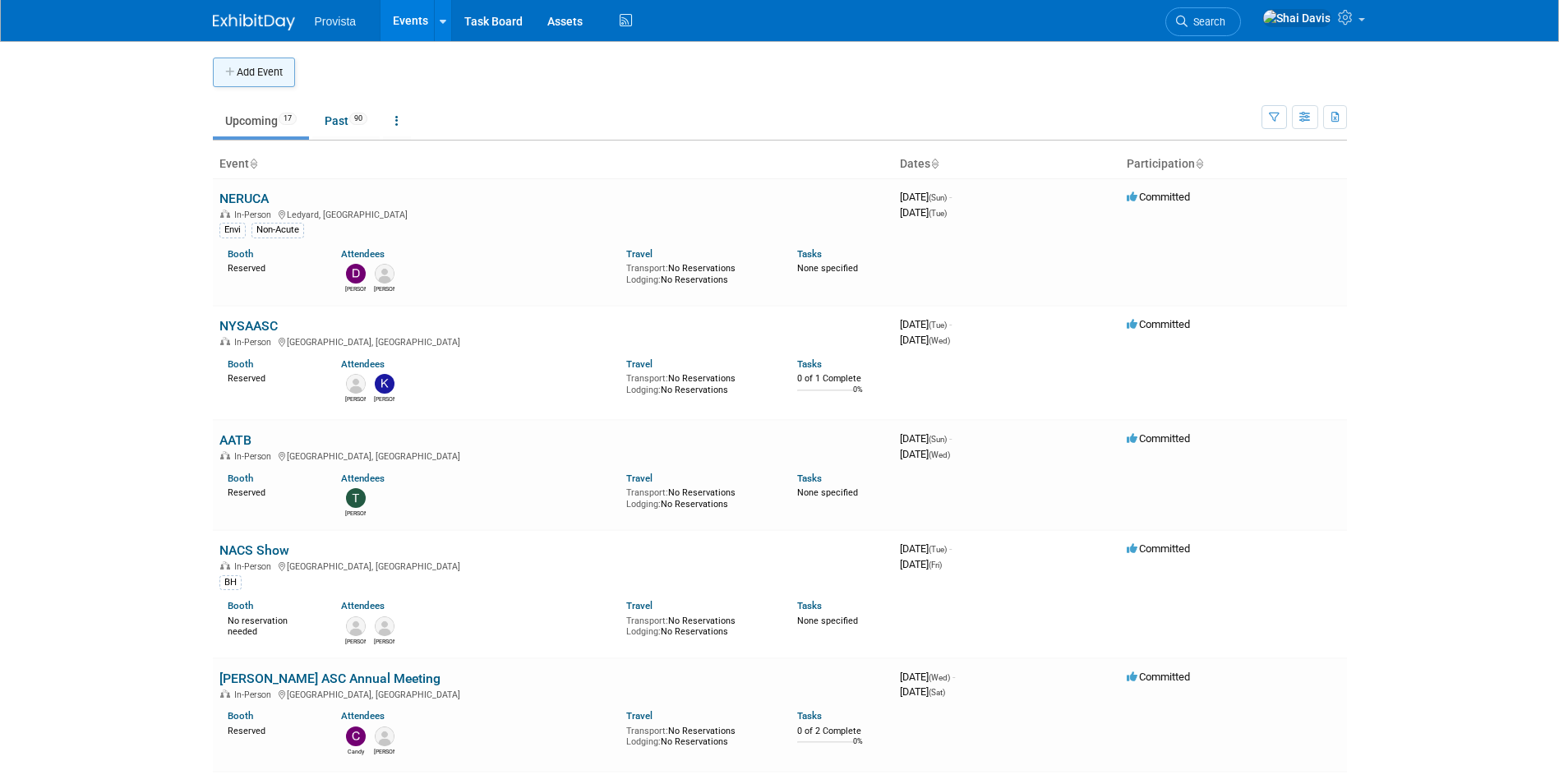
click at [255, 75] on button "Add Event" at bounding box center [253, 72] width 82 height 30
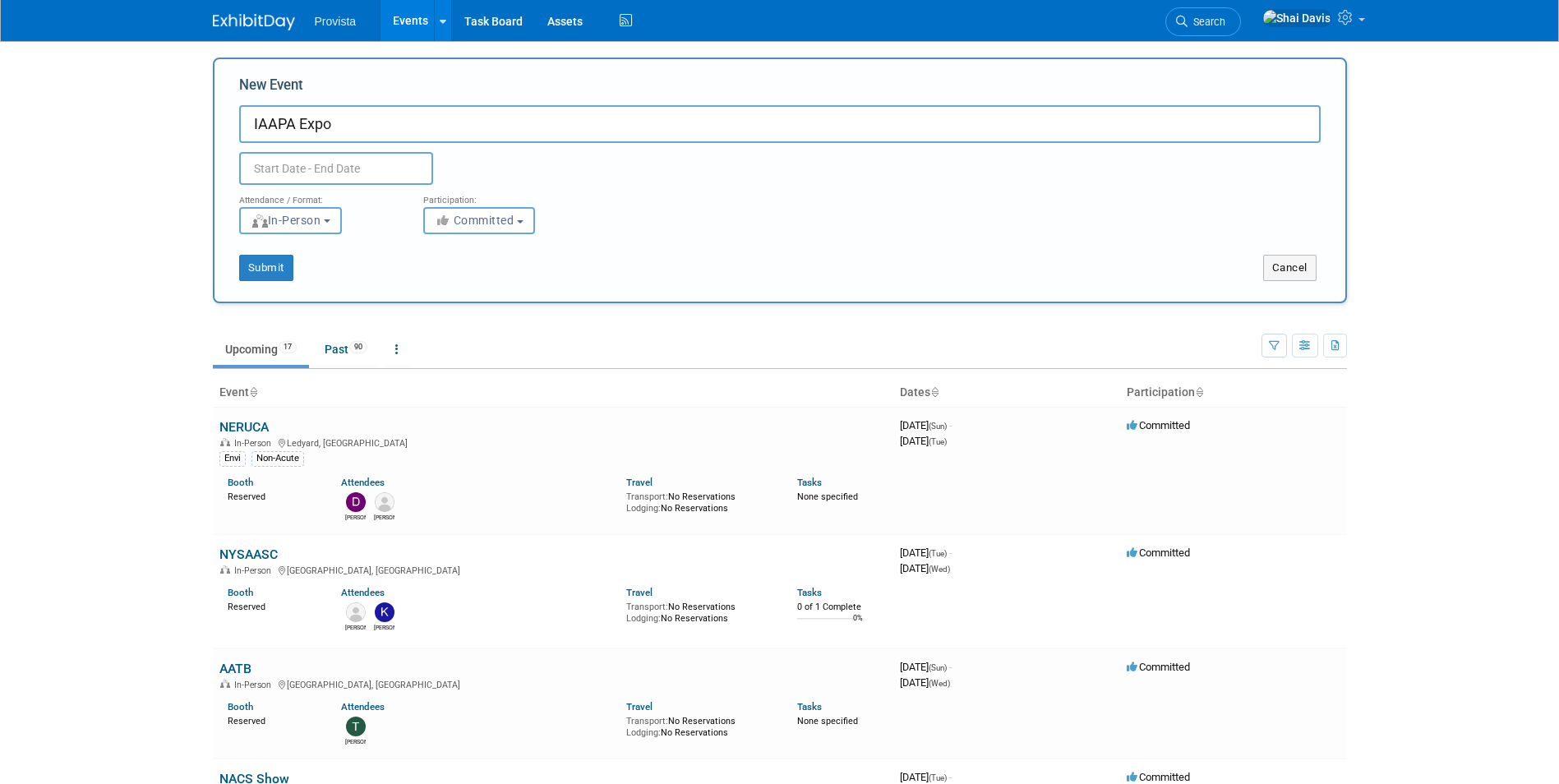
type input "IAAPA Expo"
click at [278, 172] on input "text" at bounding box center [336, 167] width 194 height 33
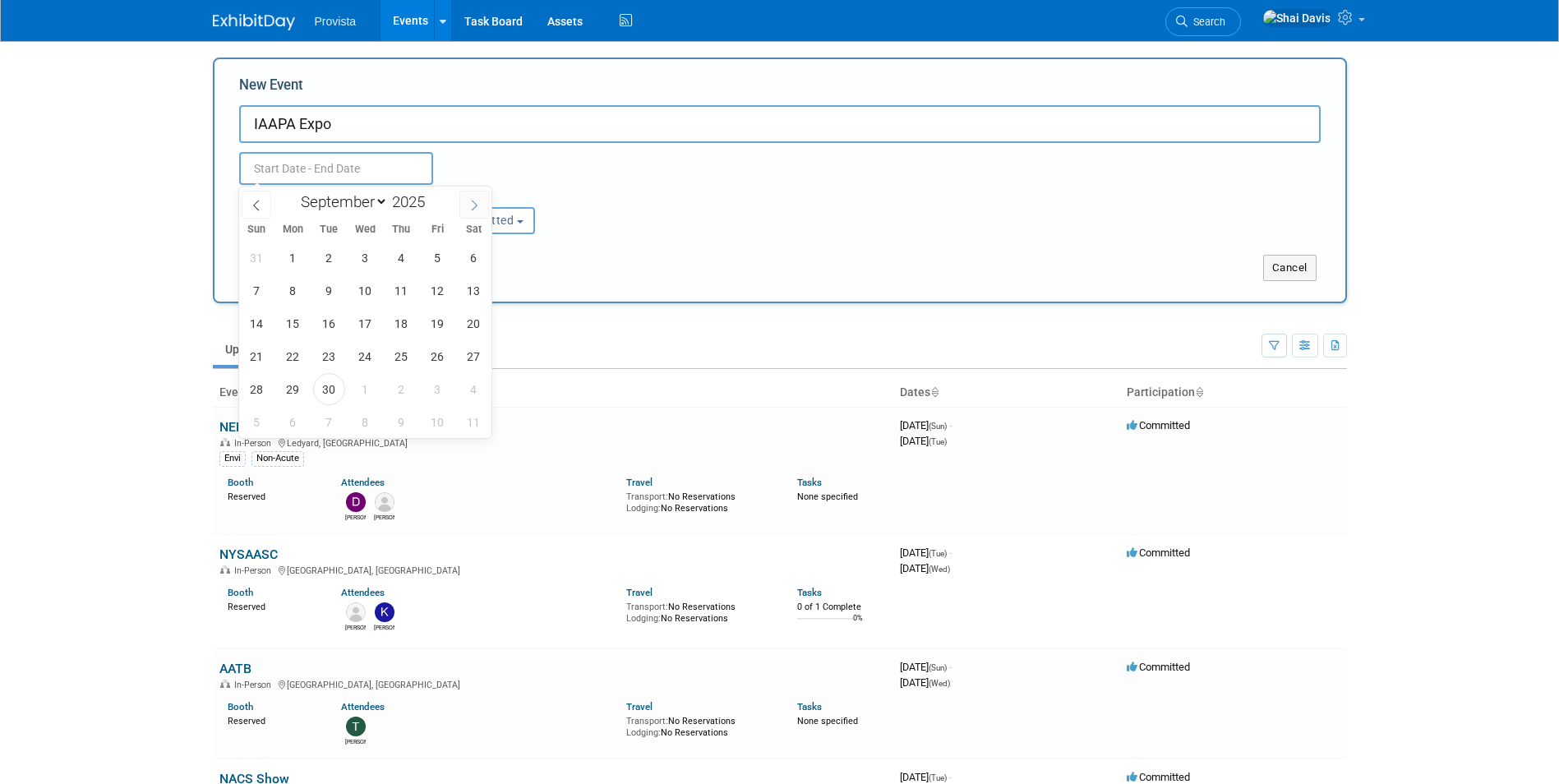
click at [479, 211] on span at bounding box center [474, 204] width 30 height 28
click at [479, 210] on icon at bounding box center [473, 205] width 11 height 11
select select "10"
click at [289, 355] on span "17" at bounding box center [293, 356] width 32 height 32
click at [432, 361] on span "21" at bounding box center [437, 356] width 32 height 32
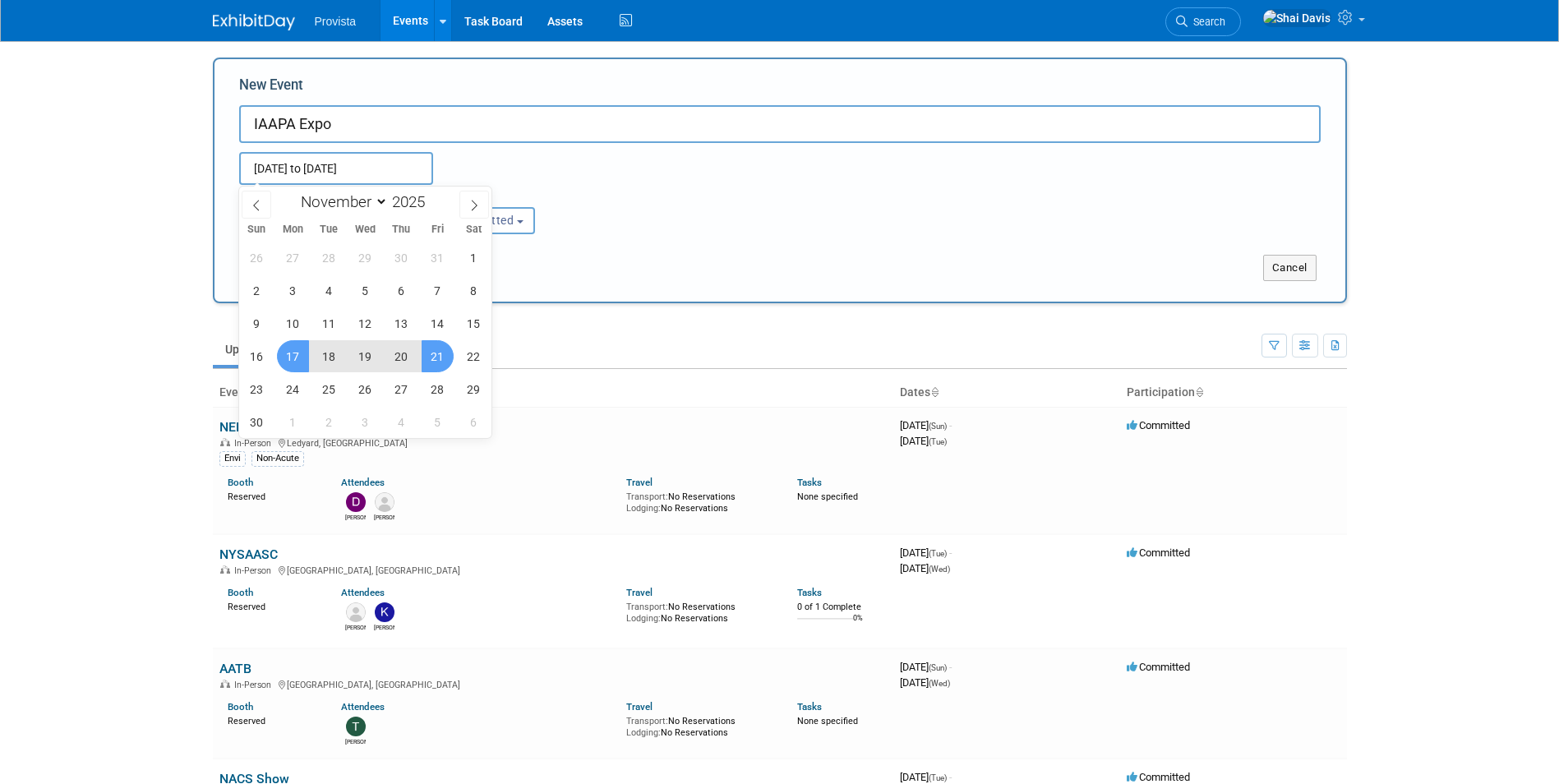
type input "Nov 17, 2025 to Nov 21, 2025"
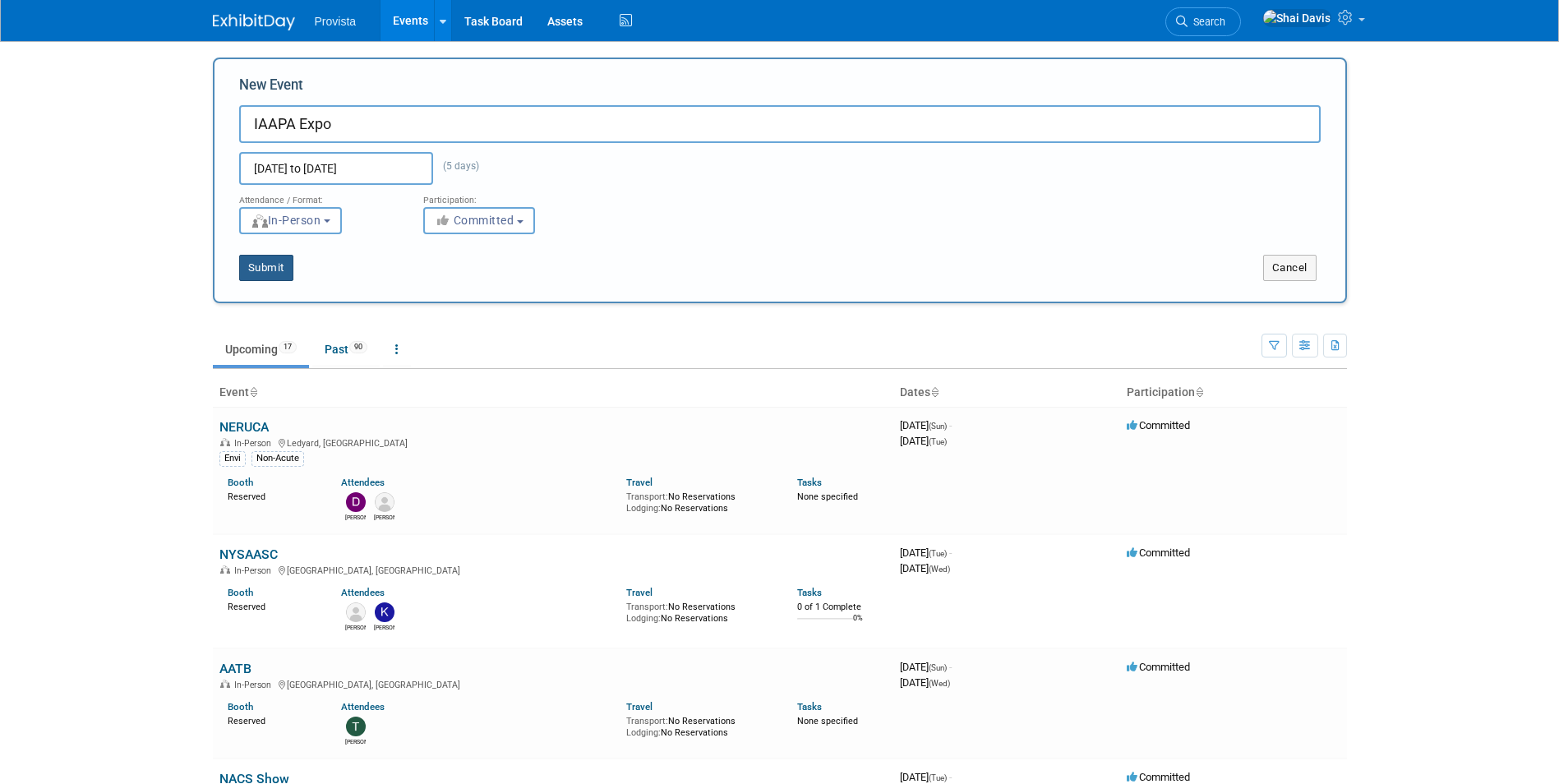
click at [268, 269] on button "Submit" at bounding box center [266, 268] width 55 height 26
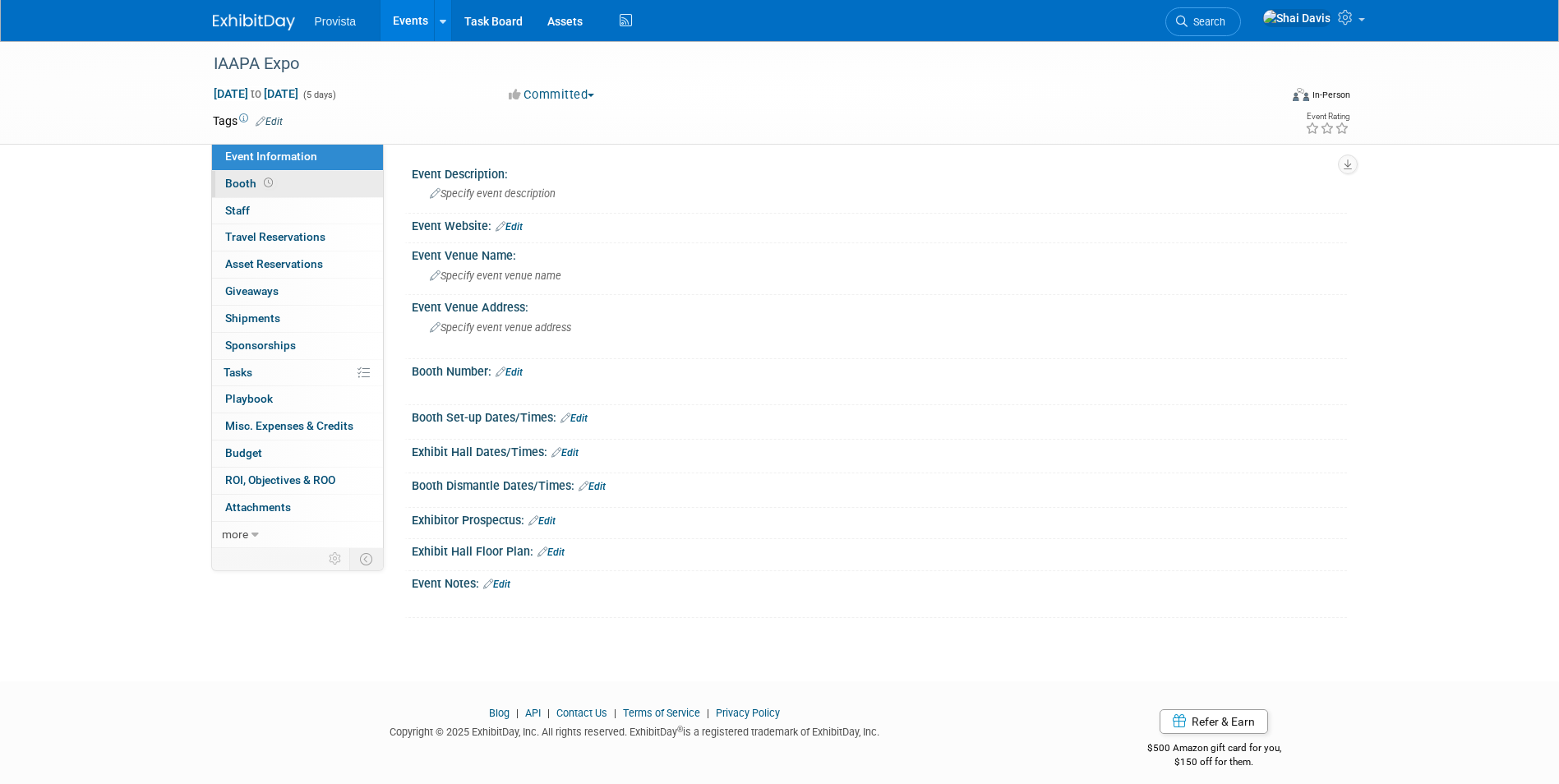
click at [247, 184] on span "Booth" at bounding box center [250, 182] width 51 height 13
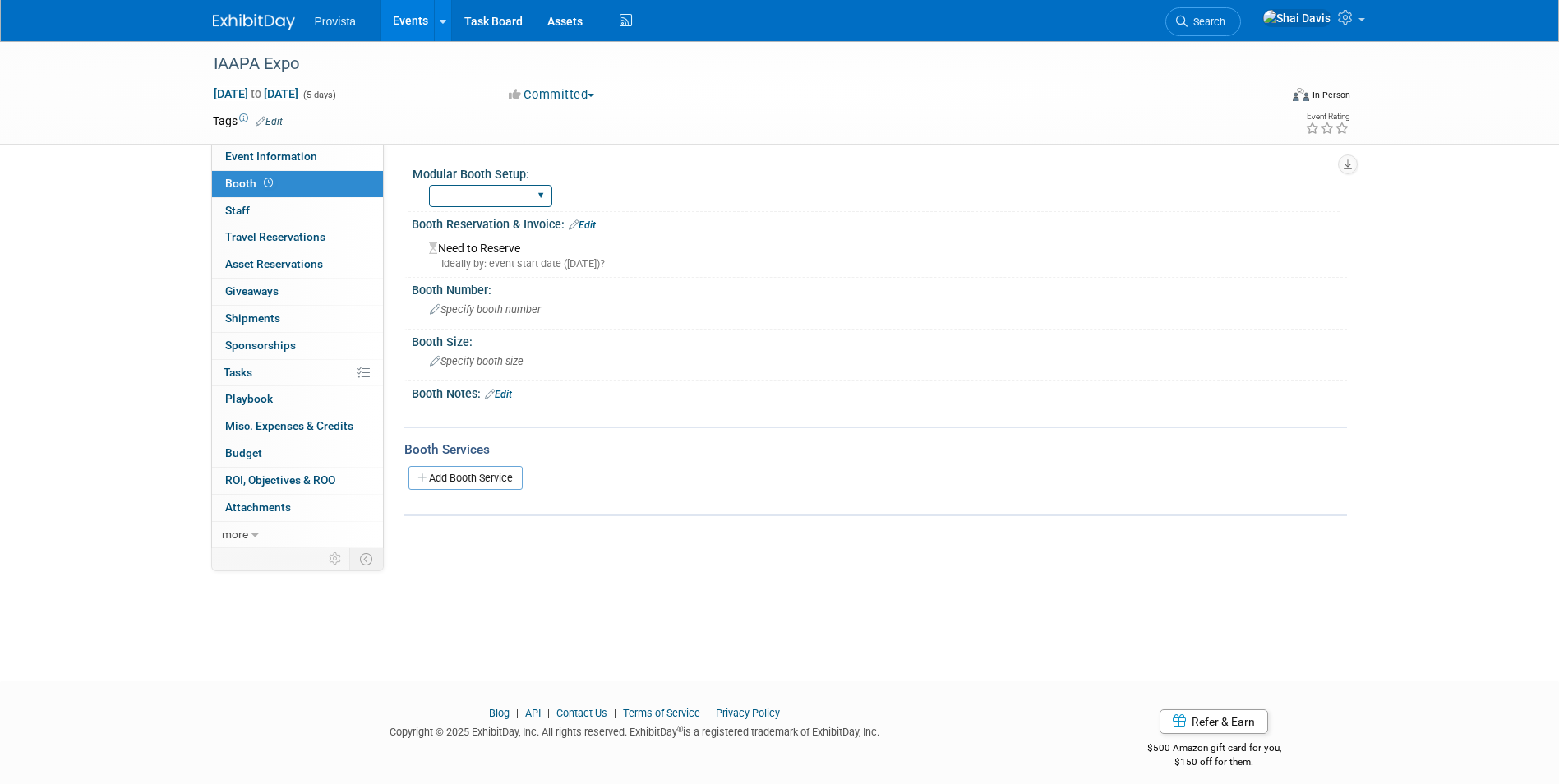
click at [476, 193] on select "Yes No" at bounding box center [491, 196] width 123 height 22
select select "No"
click at [429, 185] on select "Yes No" at bounding box center [491, 196] width 123 height 22
click at [579, 224] on link "Edit" at bounding box center [582, 225] width 27 height 11
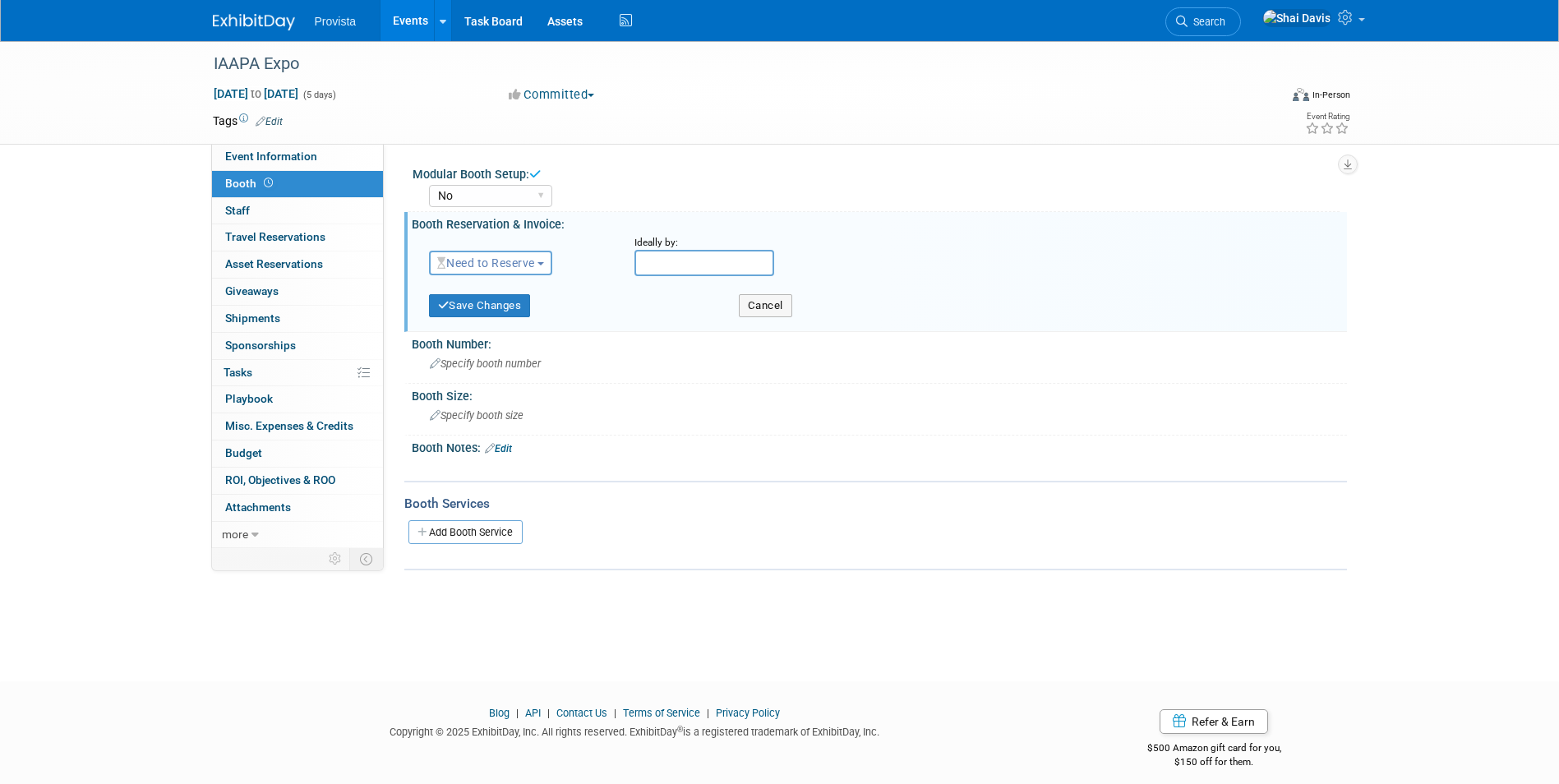
click at [502, 262] on span "Need to Reserve" at bounding box center [486, 263] width 98 height 13
click at [485, 340] on link "No Reservation Required" at bounding box center [518, 337] width 176 height 23
click at [492, 304] on button "Save Changes" at bounding box center [480, 306] width 102 height 23
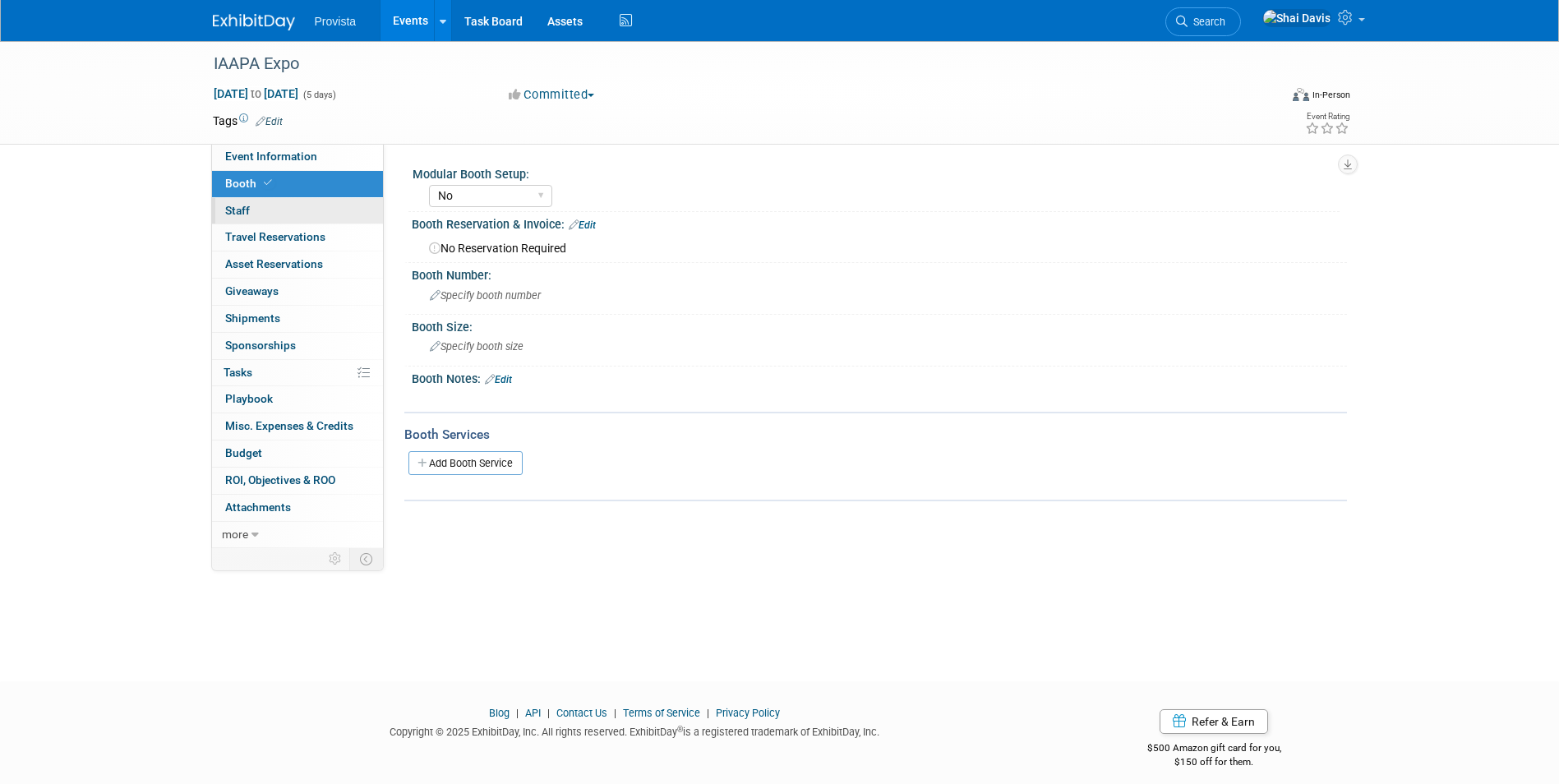
click at [236, 206] on span "Staff 0" at bounding box center [237, 210] width 25 height 13
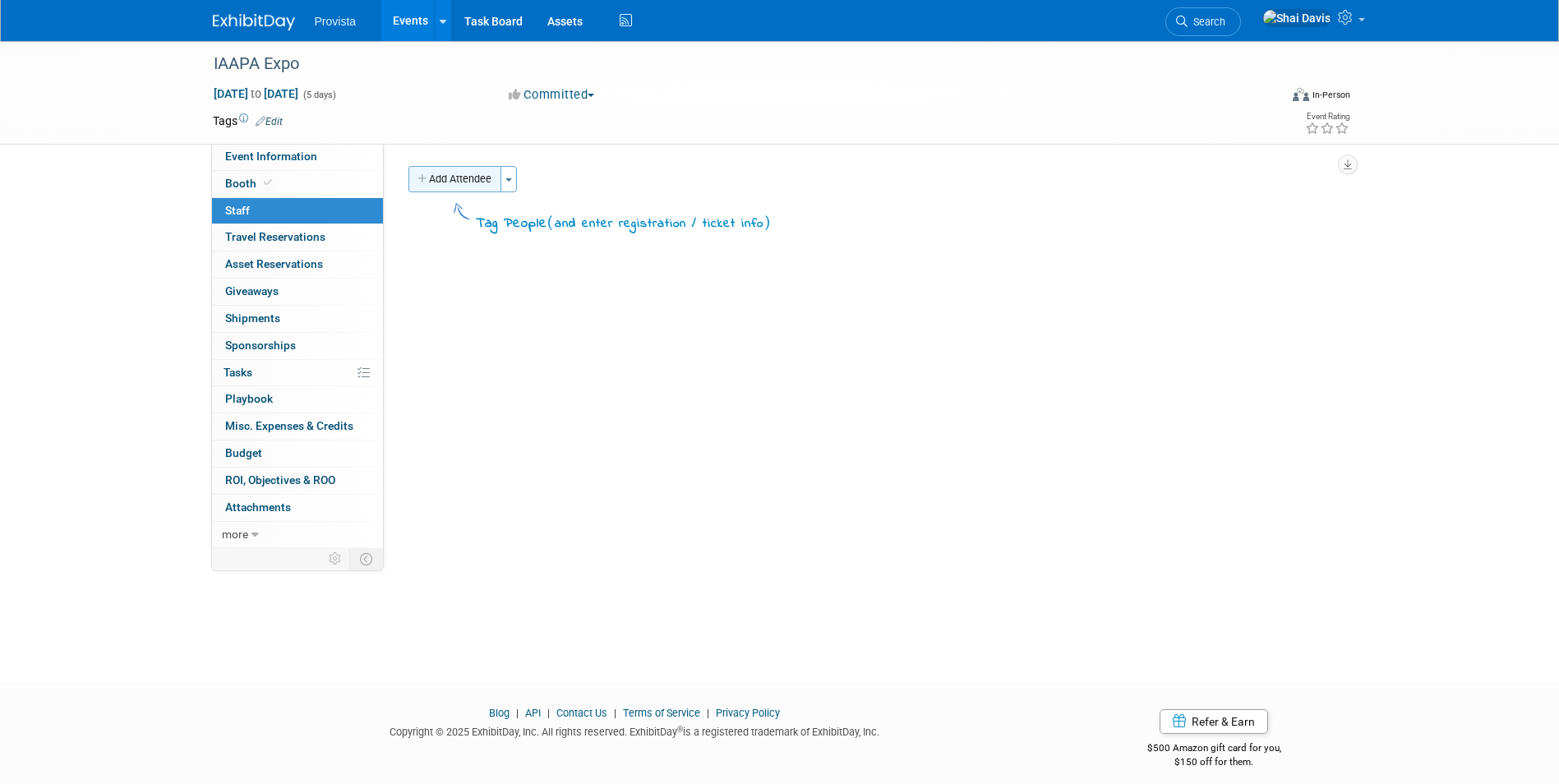
click at [461, 179] on button "Add Attendee" at bounding box center [454, 179] width 93 height 26
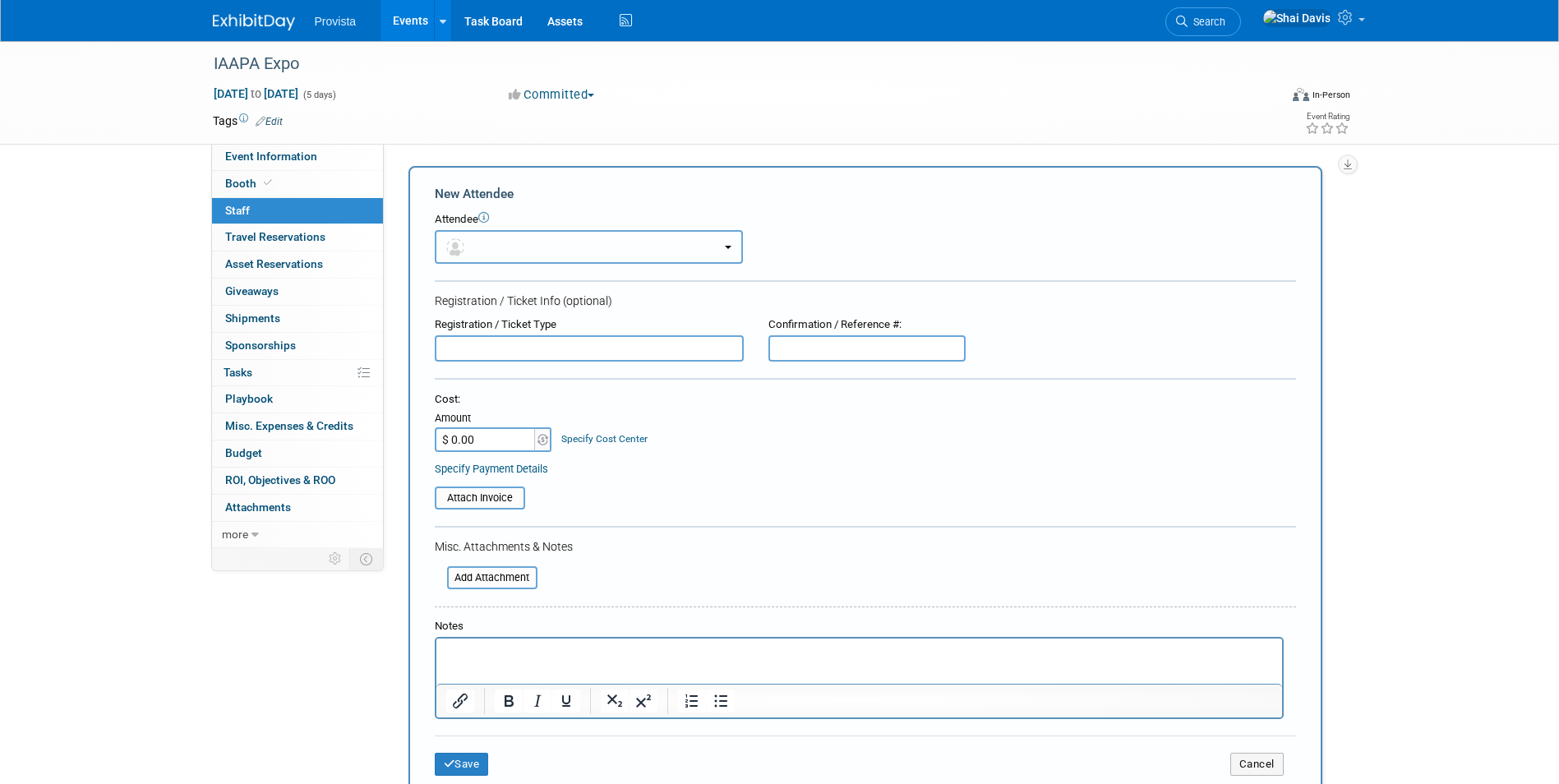
click at [487, 241] on button "button" at bounding box center [589, 247] width 308 height 33
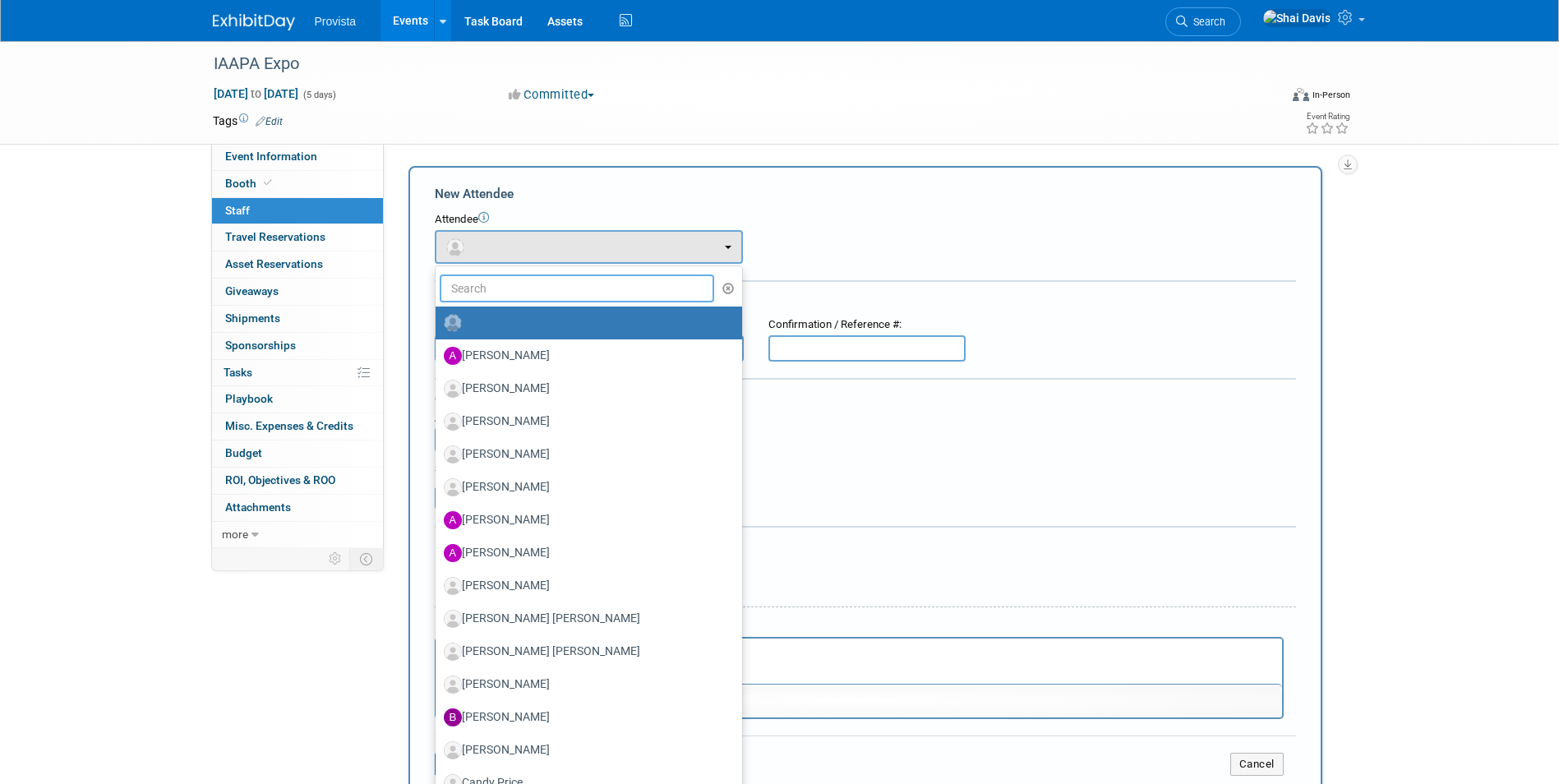
click at [495, 294] on input "text" at bounding box center [577, 288] width 275 height 28
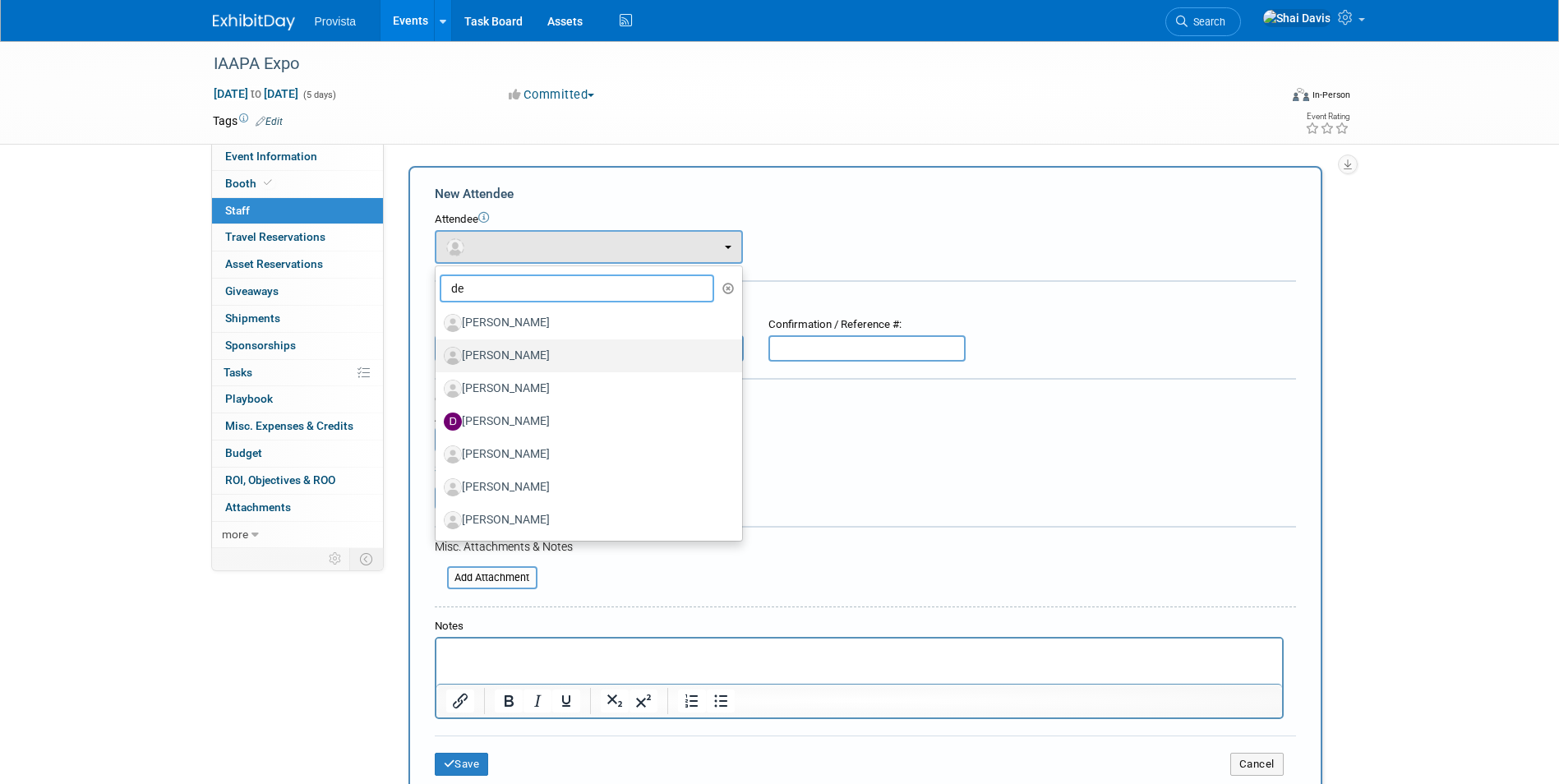
type input "de"
click at [505, 354] on label "Dean Dennerline" at bounding box center [585, 356] width 282 height 26
click at [438, 354] on input "Dean Dennerline" at bounding box center [433, 353] width 11 height 11
select select "899fb7ce-698e-492e-be93-7d8fcfbc1d15"
select select "4"
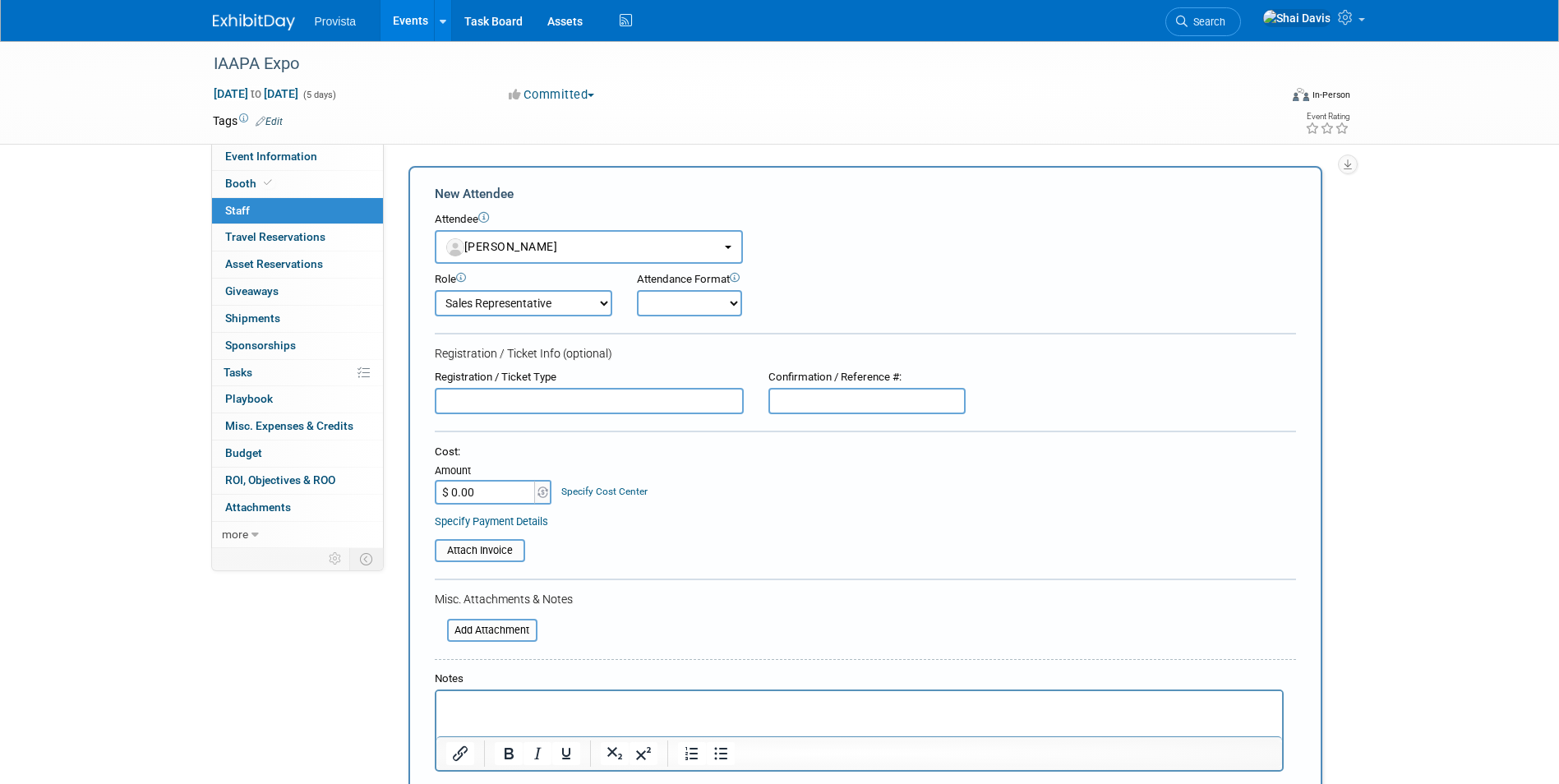
click at [508, 396] on input "text" at bounding box center [589, 401] width 309 height 26
click at [674, 306] on select "Onsite Remote" at bounding box center [689, 303] width 105 height 26
select select "1"
click at [637, 290] on select "Onsite Remote" at bounding box center [689, 303] width 105 height 26
click at [483, 491] on input "$ 0.00" at bounding box center [486, 492] width 103 height 25
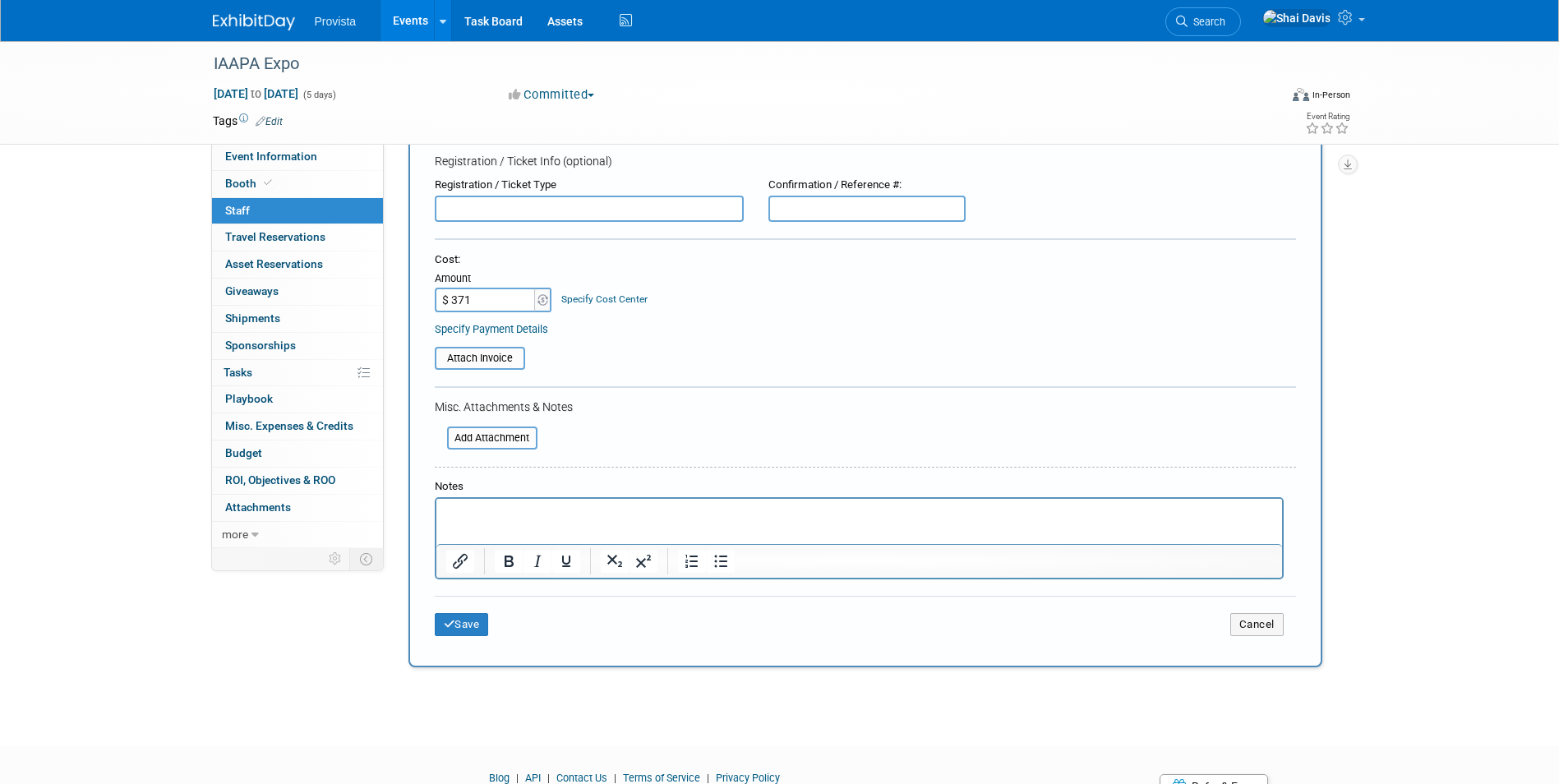
scroll to position [247, 0]
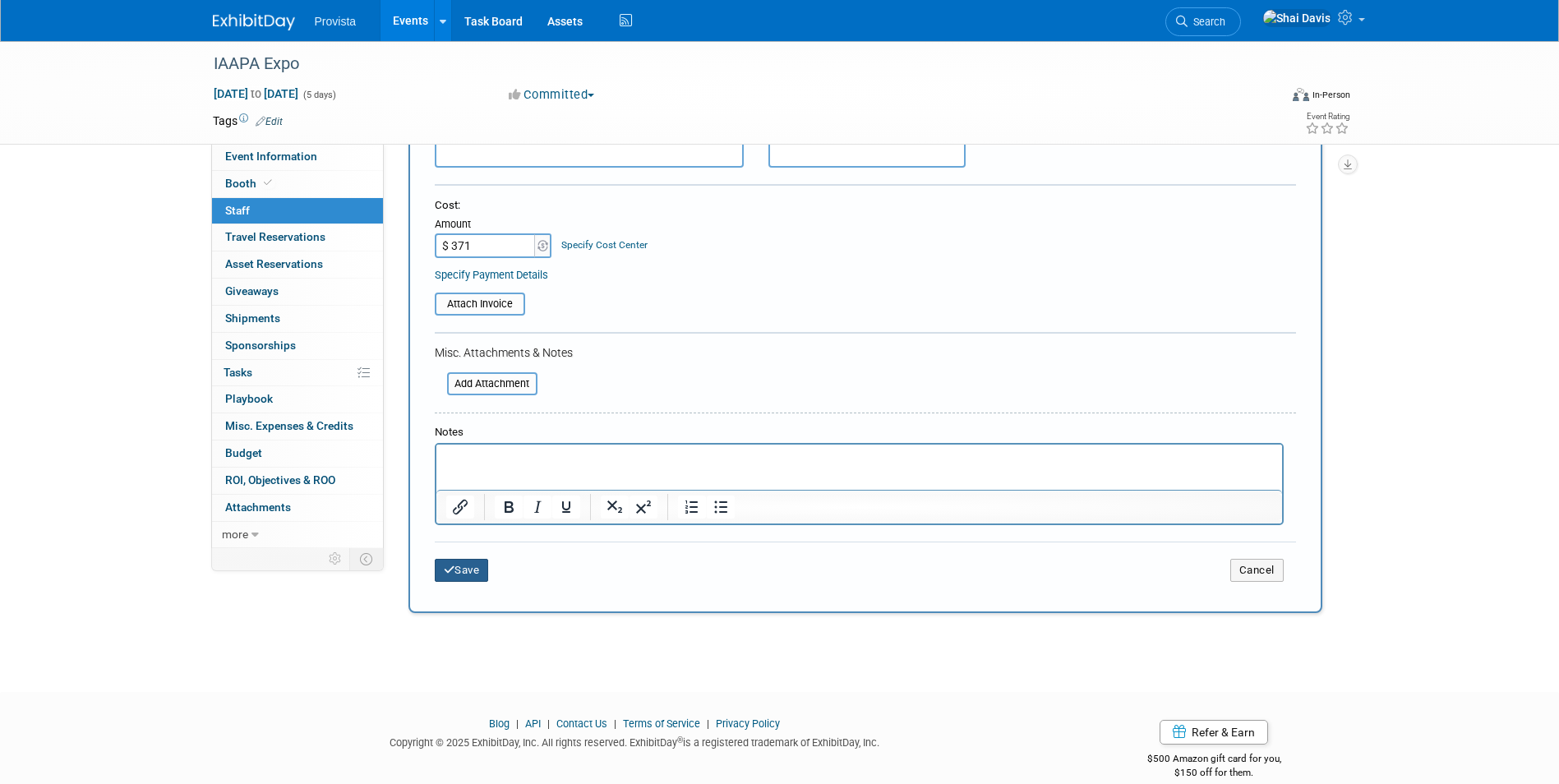
type input "$ 371.00"
click at [464, 565] on button "Save" at bounding box center [462, 570] width 55 height 23
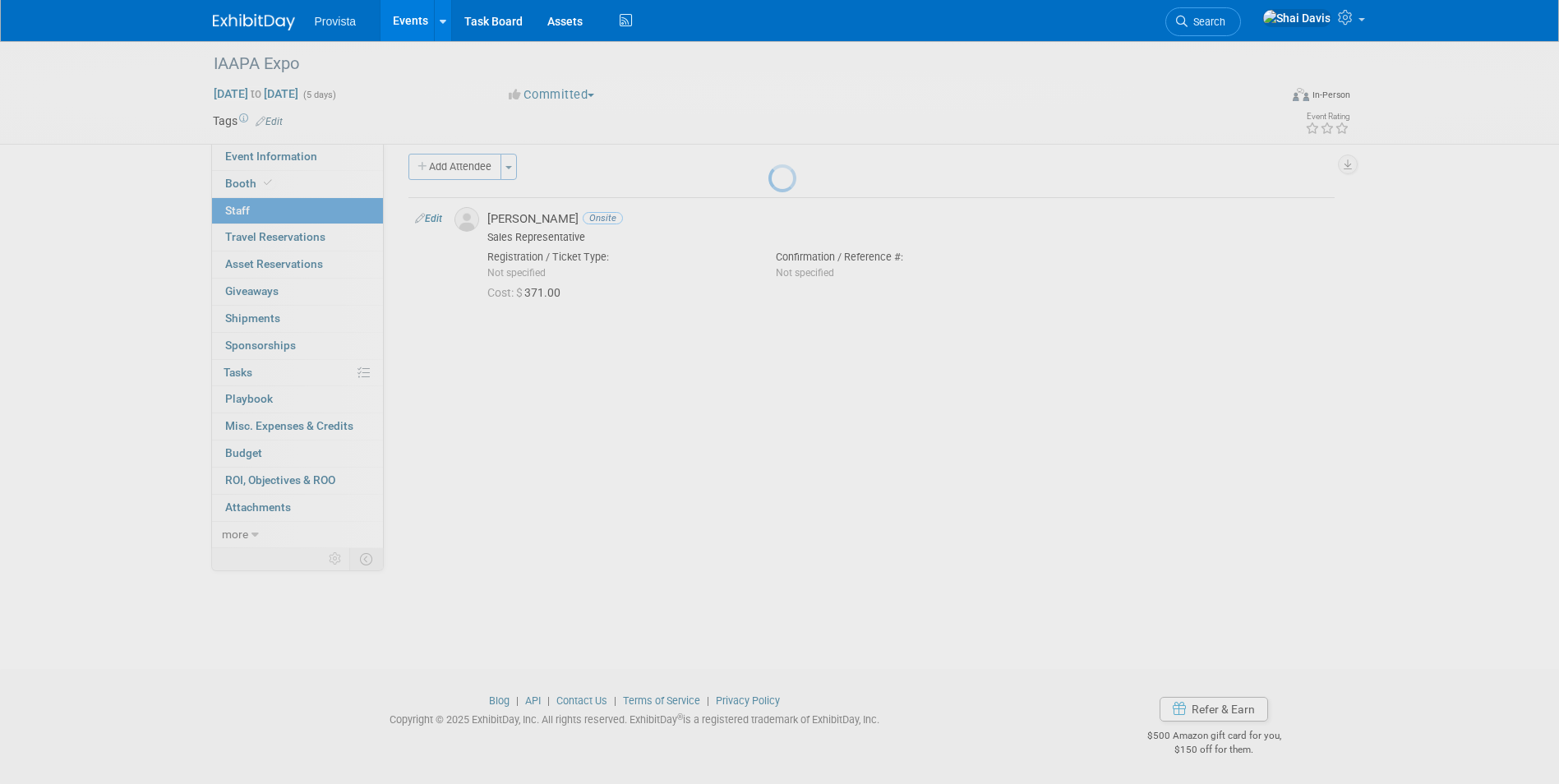
scroll to position [12, 0]
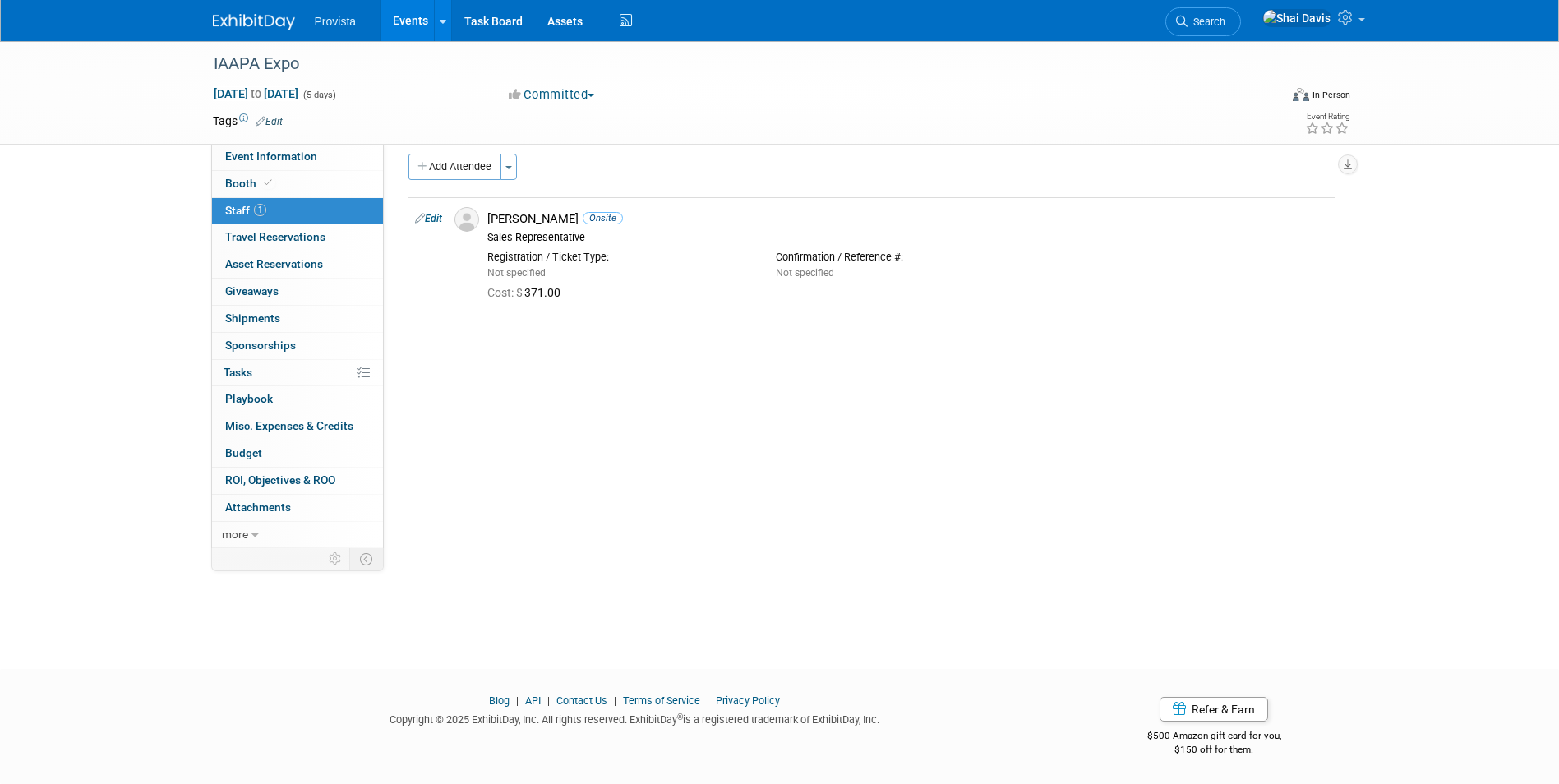
click at [19, 262] on div "IAAPA Expo Nov 17, 2025 to Nov 21, 2025 (5 days) Nov 17, 2025 to Nov 21, 2025 C…" at bounding box center [779, 334] width 1559 height 610
click at [256, 447] on span "Budget" at bounding box center [243, 452] width 37 height 13
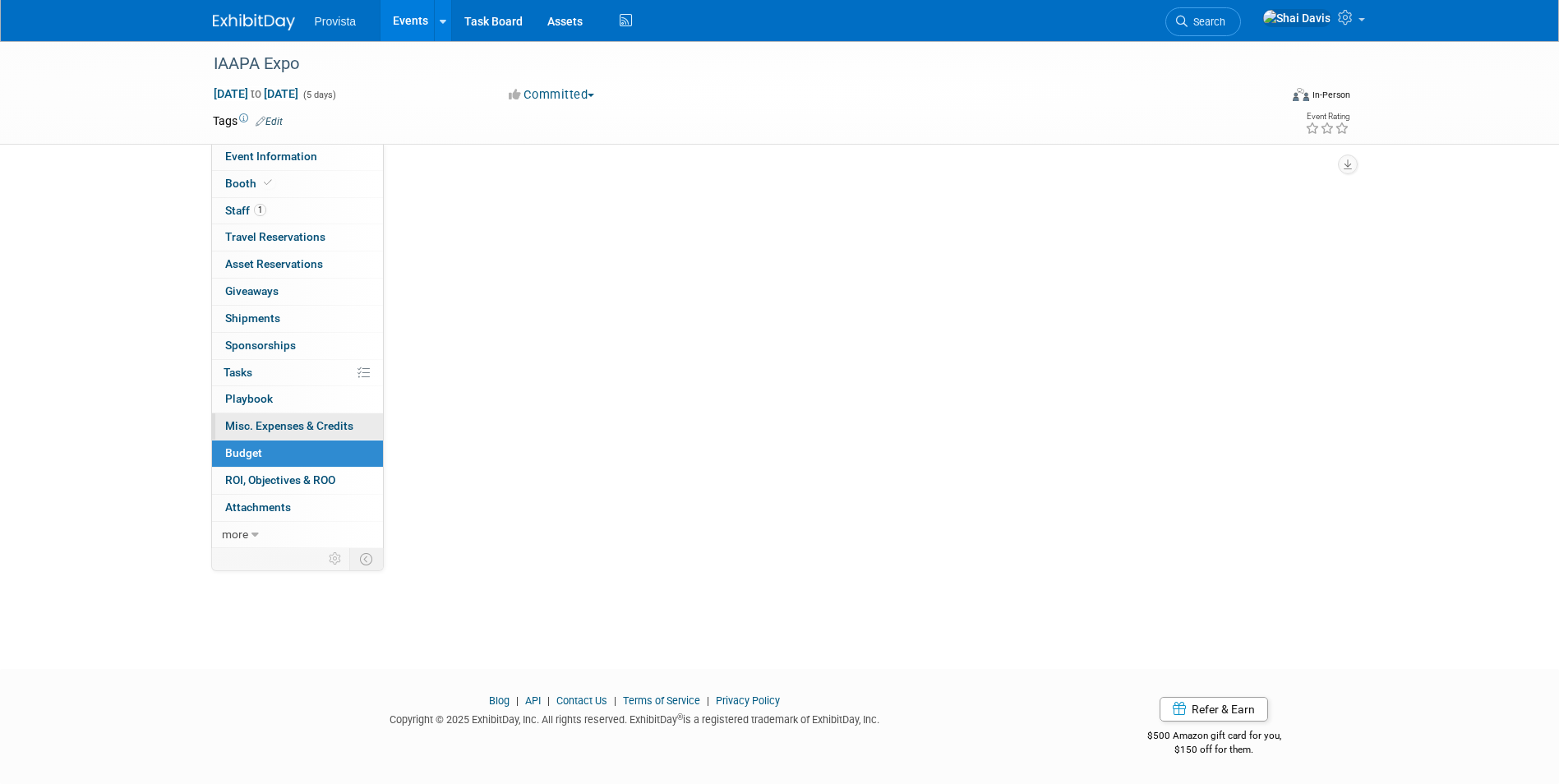
scroll to position [0, 0]
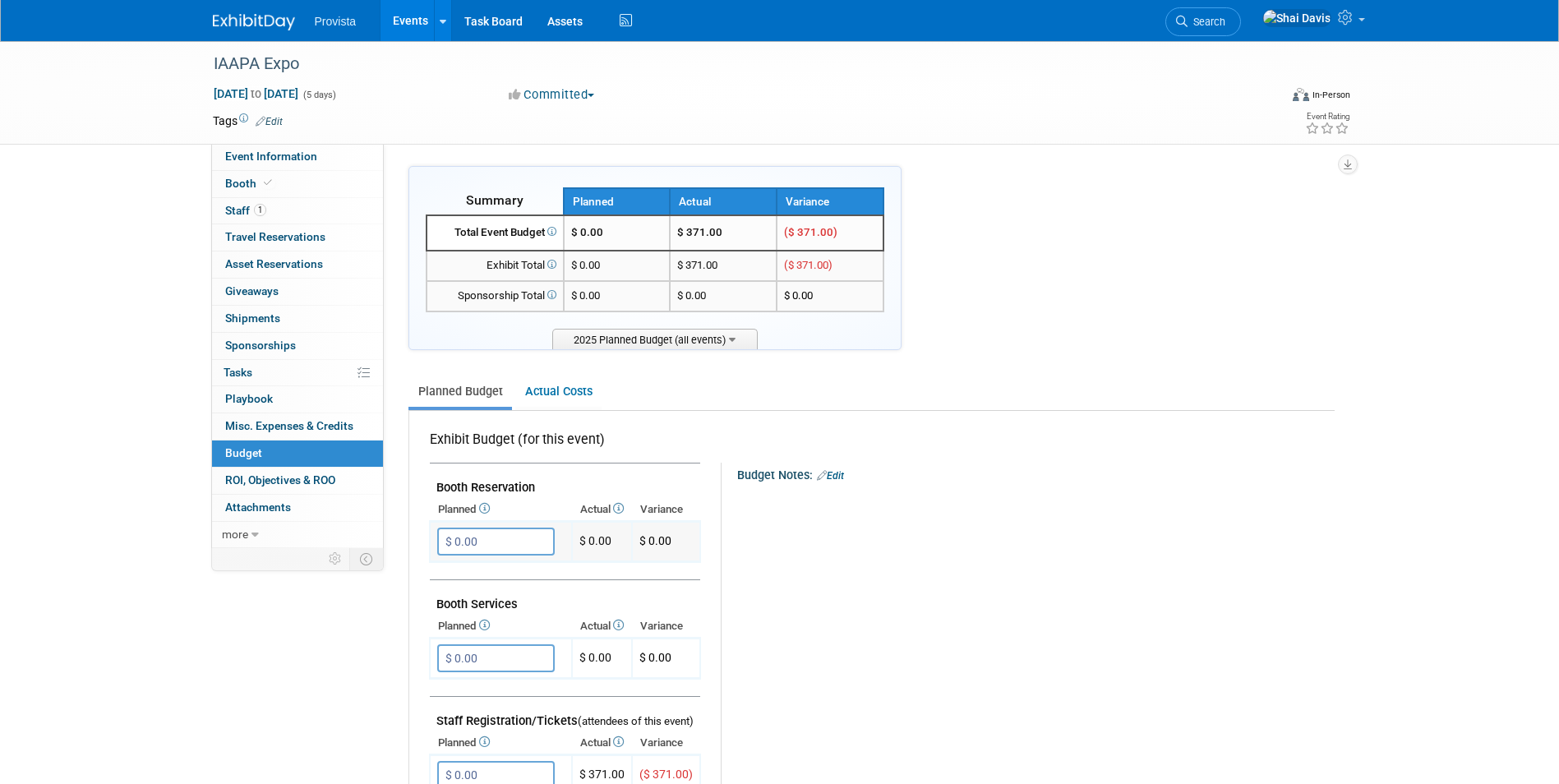
click at [481, 529] on input "$ 0.00" at bounding box center [495, 542] width 117 height 28
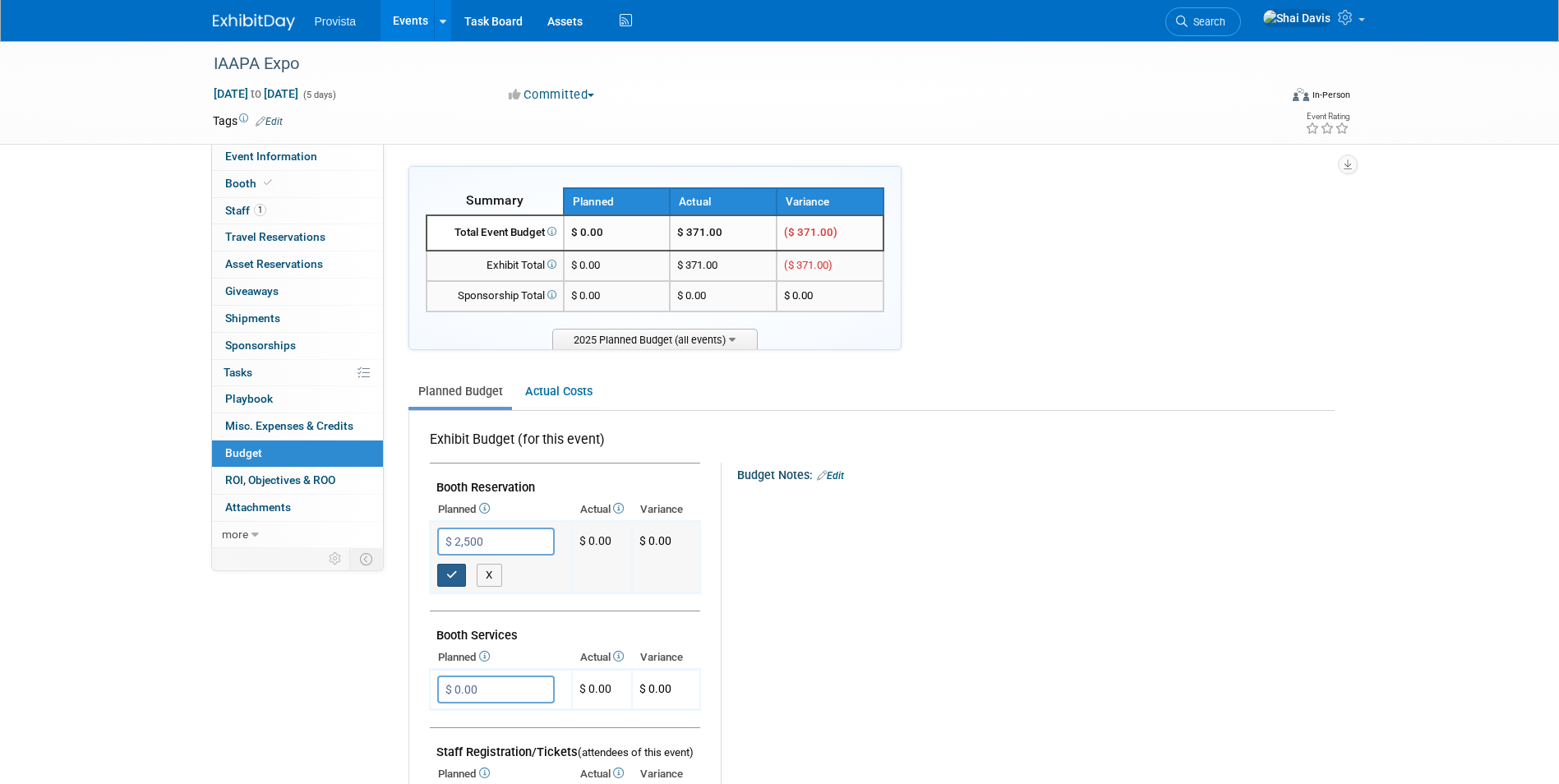
type input "$ 2,500.00"
click at [450, 577] on icon "button" at bounding box center [451, 574] width 11 height 11
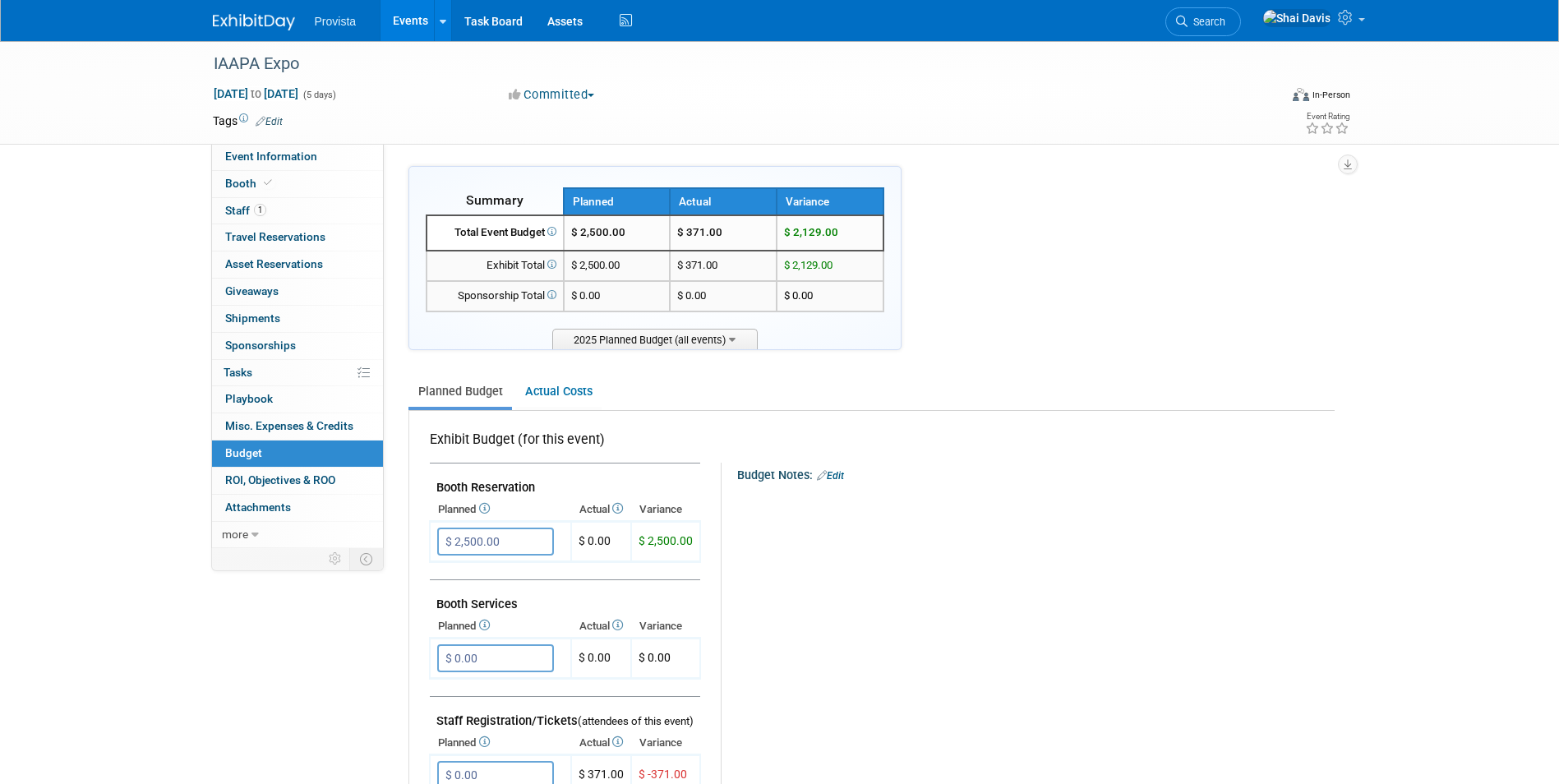
click at [417, 22] on link "Events" at bounding box center [411, 20] width 60 height 41
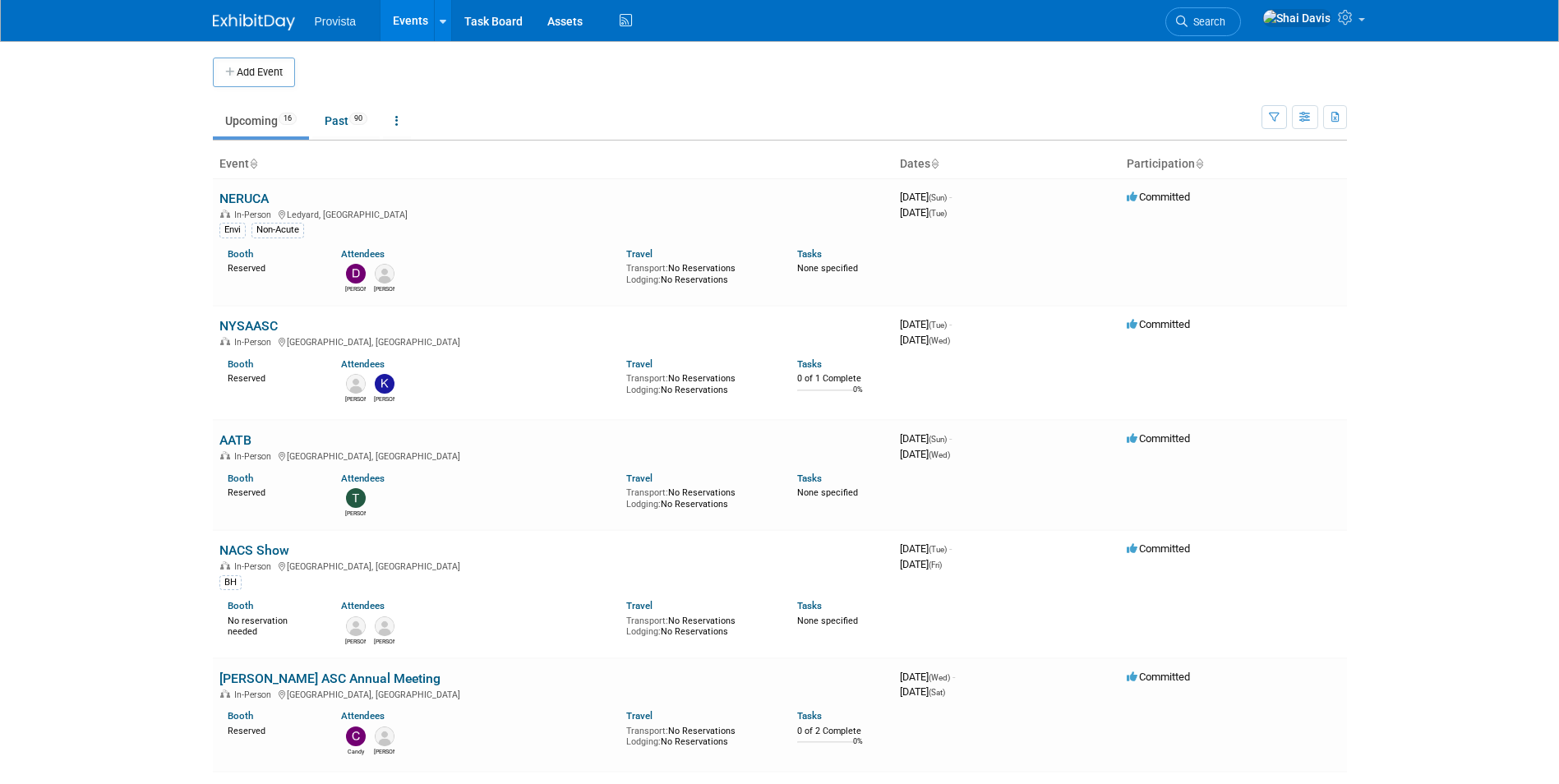
click at [98, 281] on body "Provista Events Add Event Bulk Upload Events Shareable Event Boards Recently Vi…" at bounding box center [779, 392] width 1559 height 784
click at [255, 322] on link "NYSAASC" at bounding box center [249, 326] width 58 height 16
